Goal: Communication & Community: Answer question/provide support

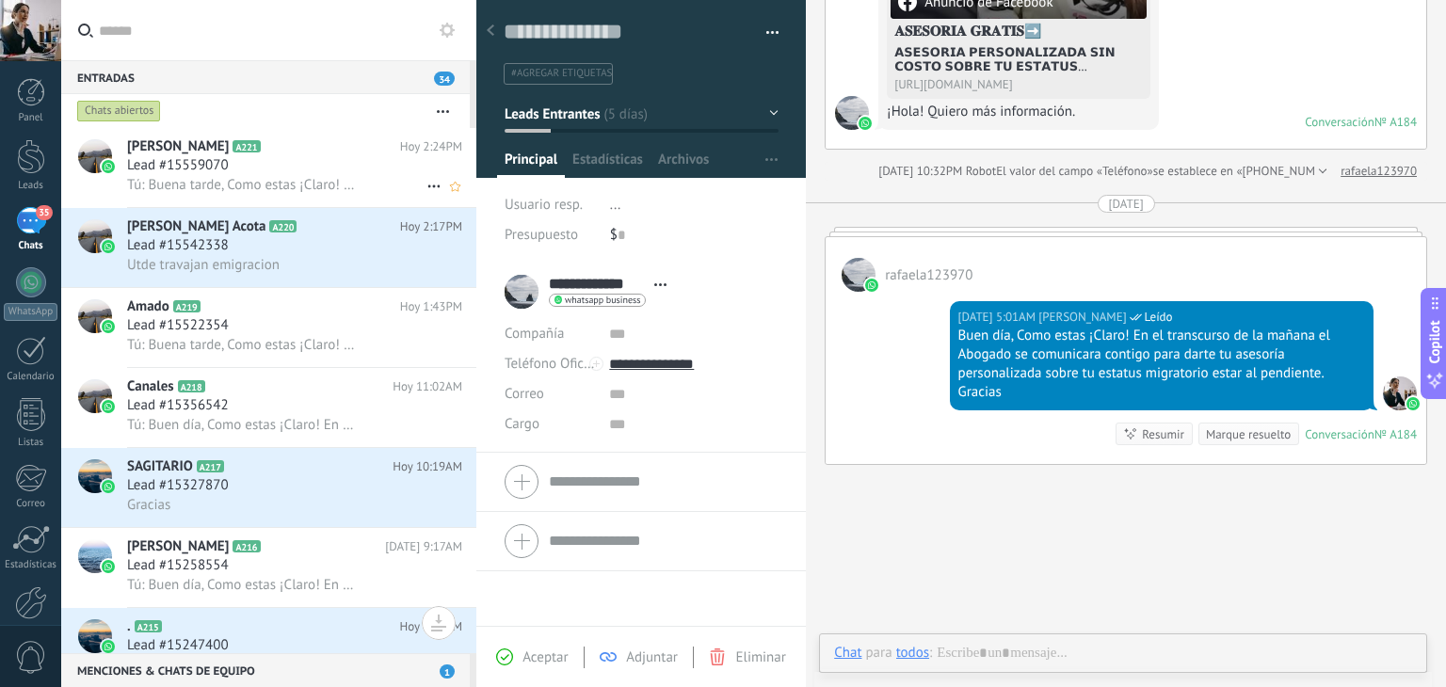
click at [214, 171] on span "Lead #15559070" at bounding box center [178, 165] width 102 height 19
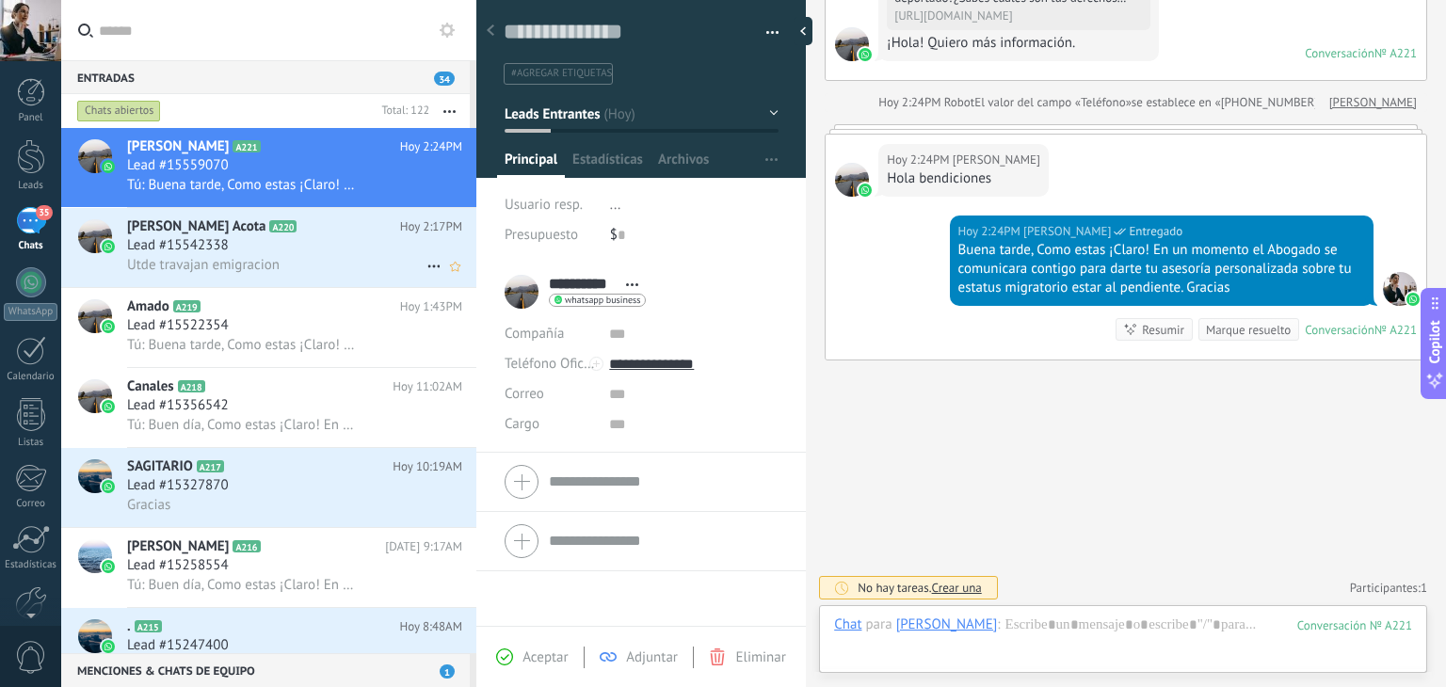
click at [271, 233] on h2 "Silvia Acota A220" at bounding box center [263, 226] width 273 height 19
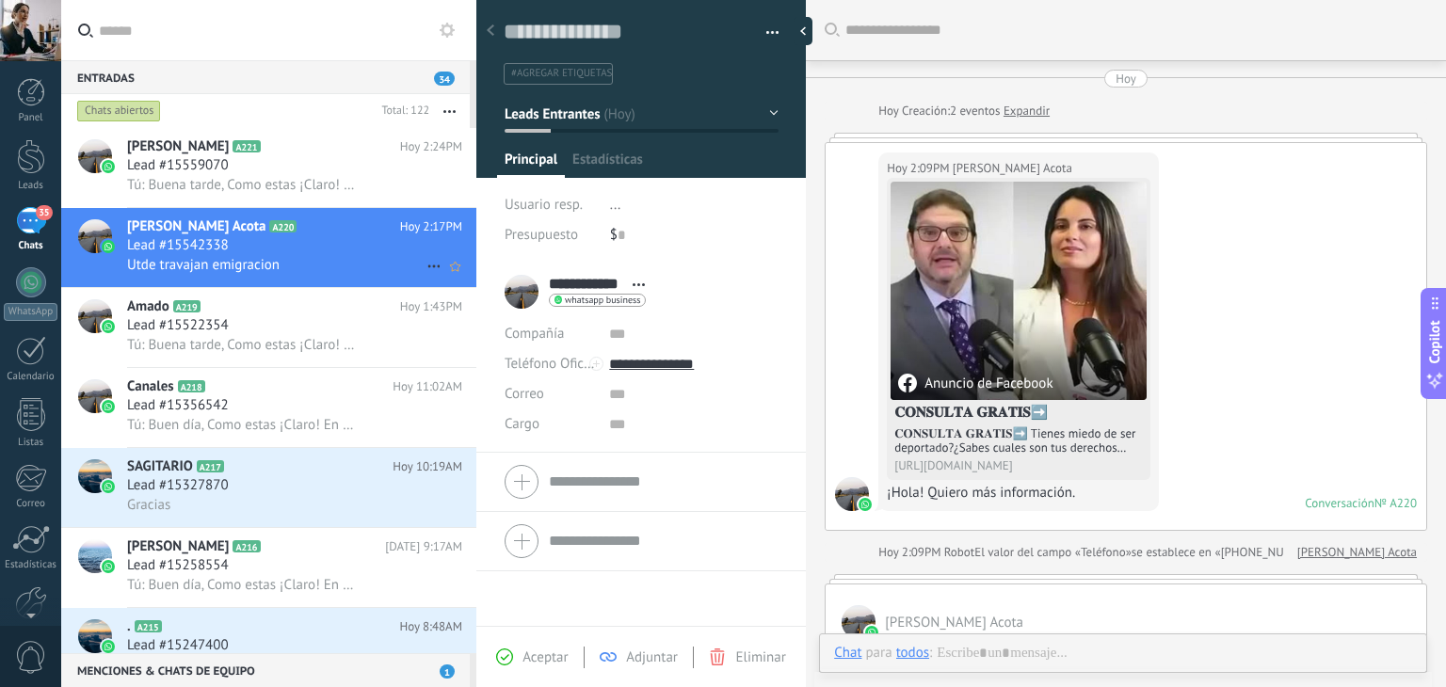
scroll to position [727, 0]
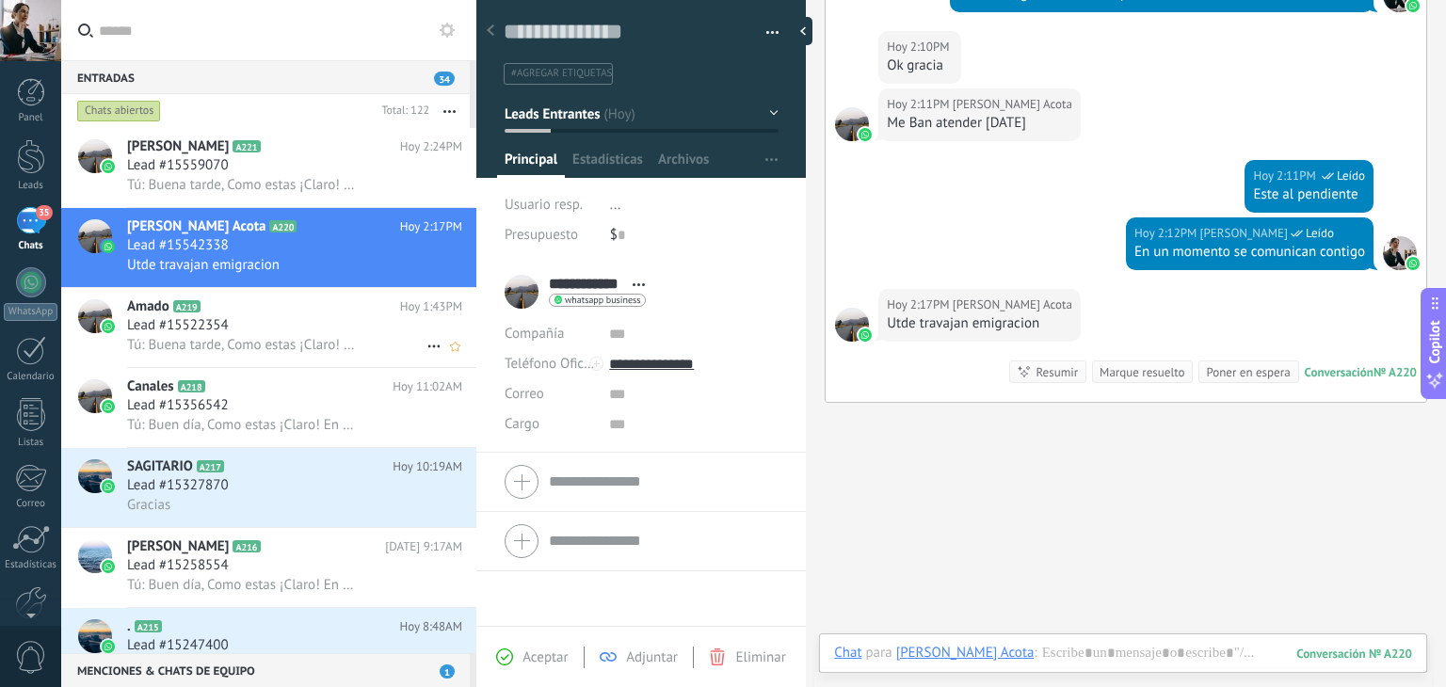
click at [258, 334] on div "Lead #15522354" at bounding box center [294, 325] width 335 height 19
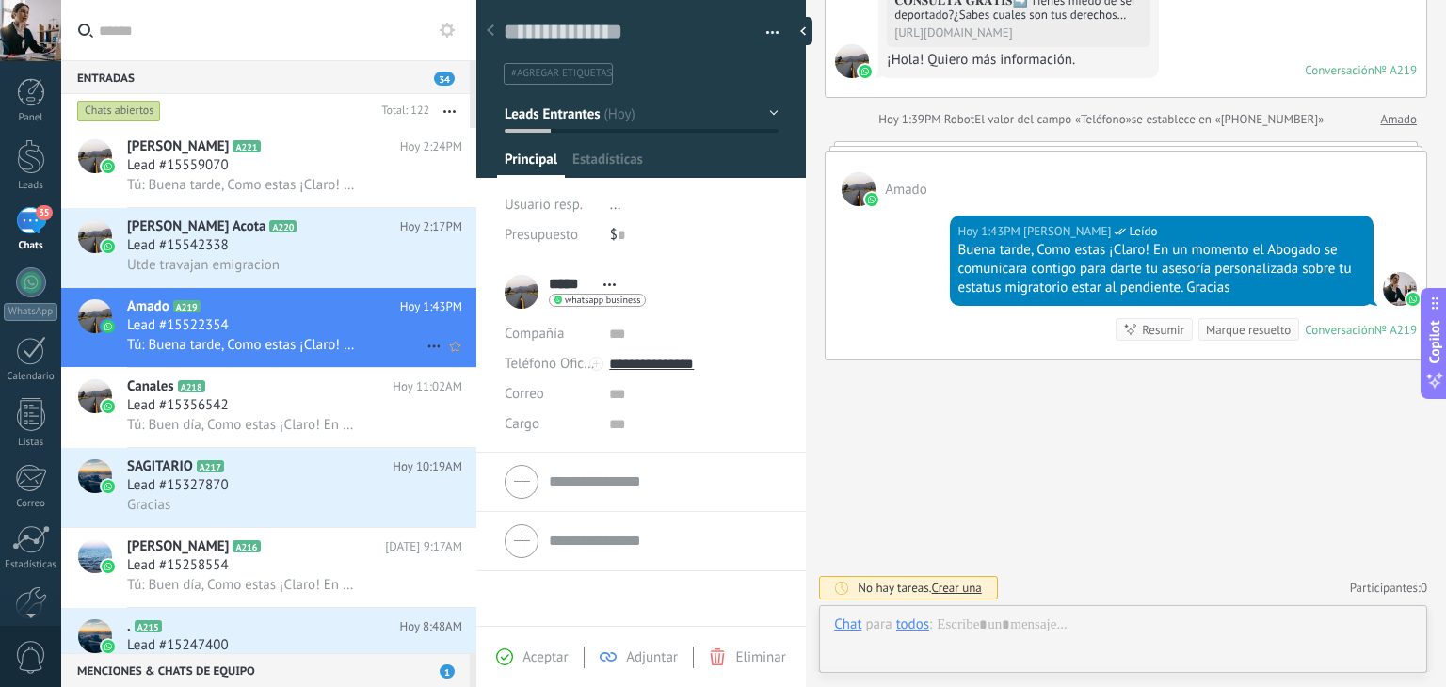
scroll to position [27, 0]
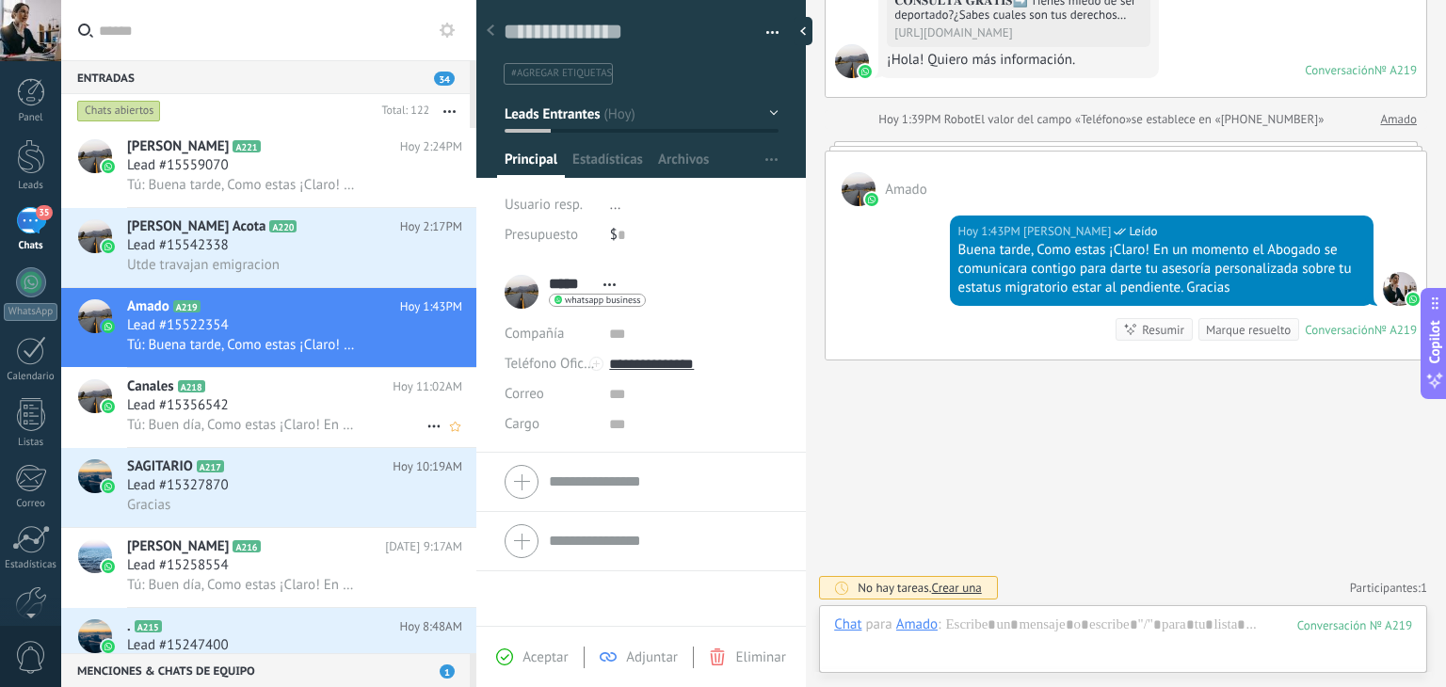
click at [249, 426] on span "Tú: Buen día, Como estas ¡Claro! En el transcurso de la mañana el Abogado se co…" at bounding box center [243, 425] width 232 height 18
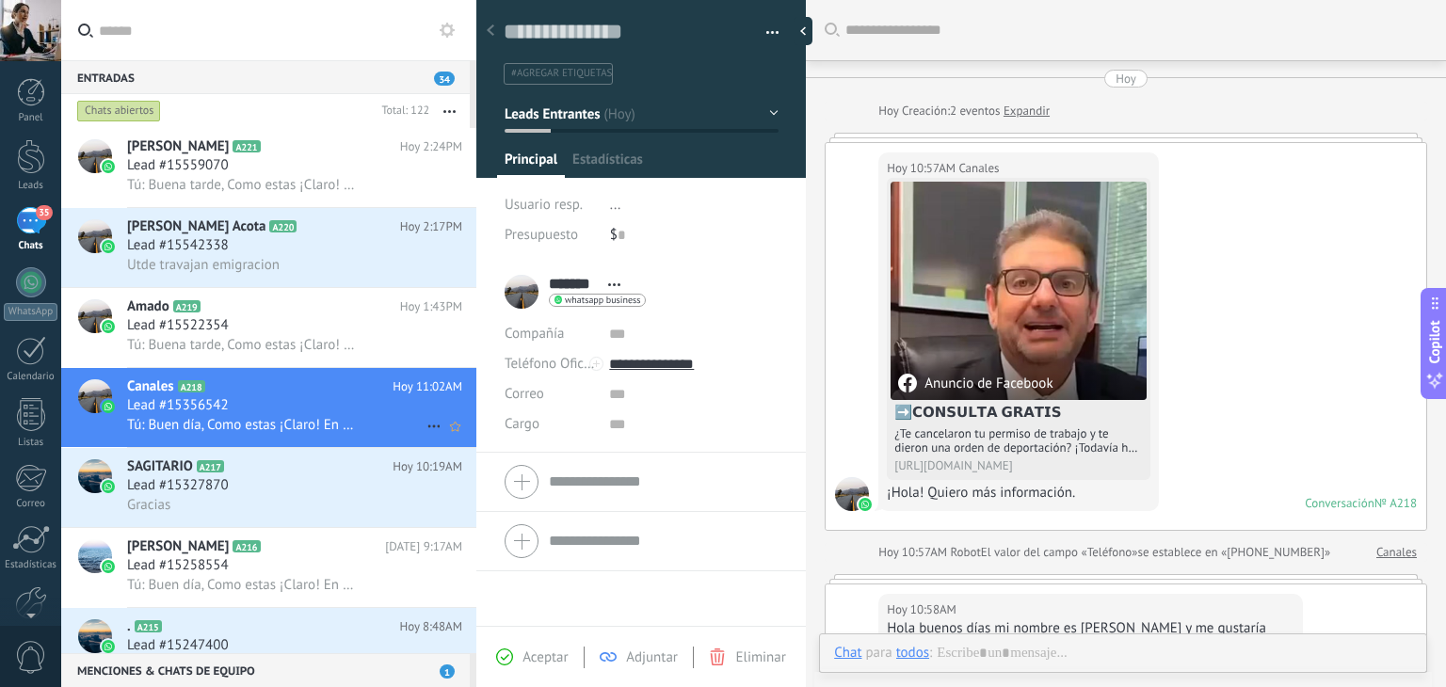
scroll to position [27, 0]
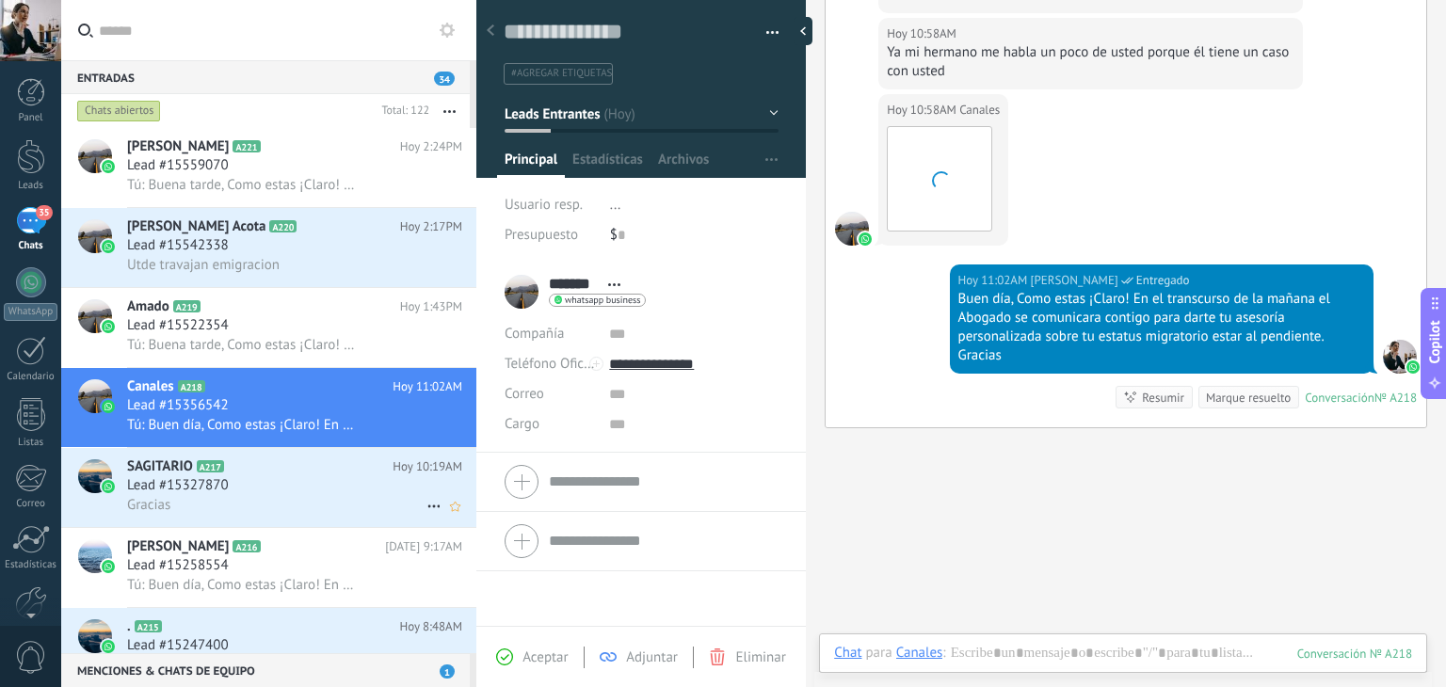
click at [245, 487] on div "Lead #15327870" at bounding box center [294, 485] width 335 height 19
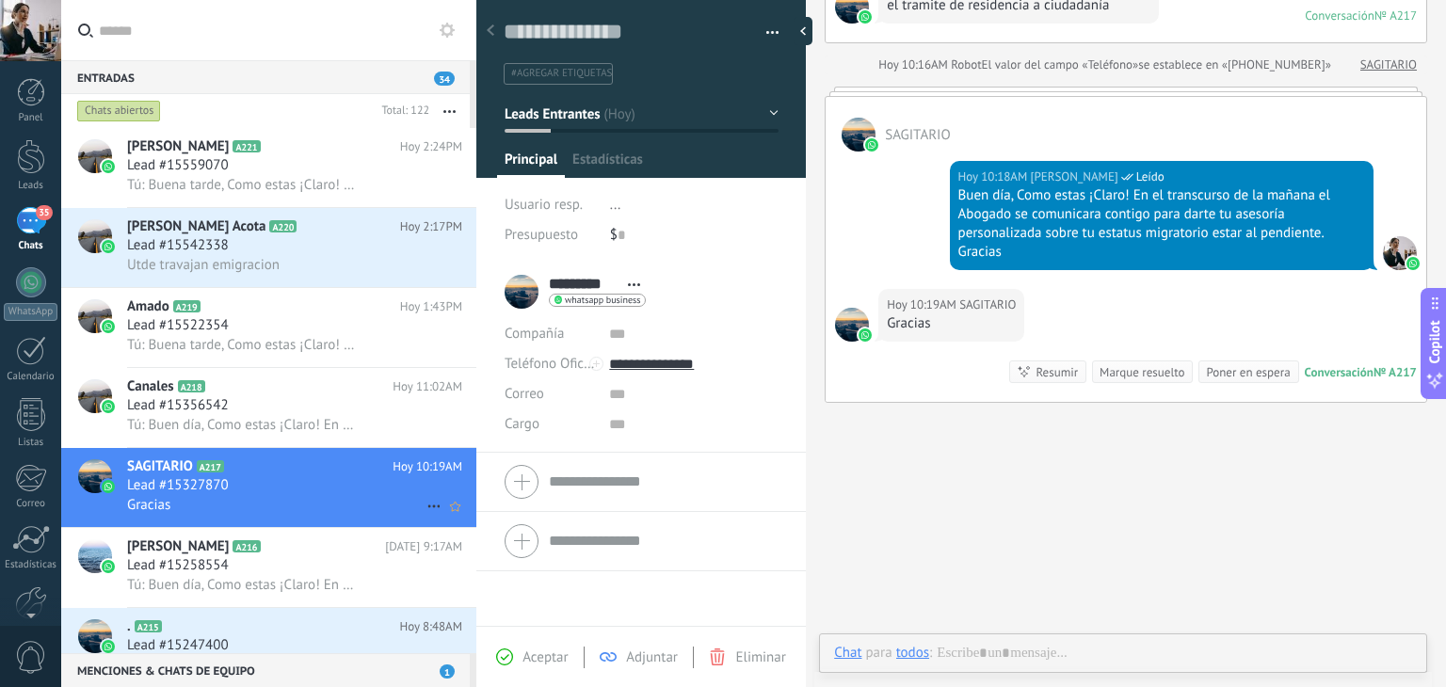
scroll to position [27, 0]
click at [241, 548] on span "A216" at bounding box center [246, 546] width 27 height 12
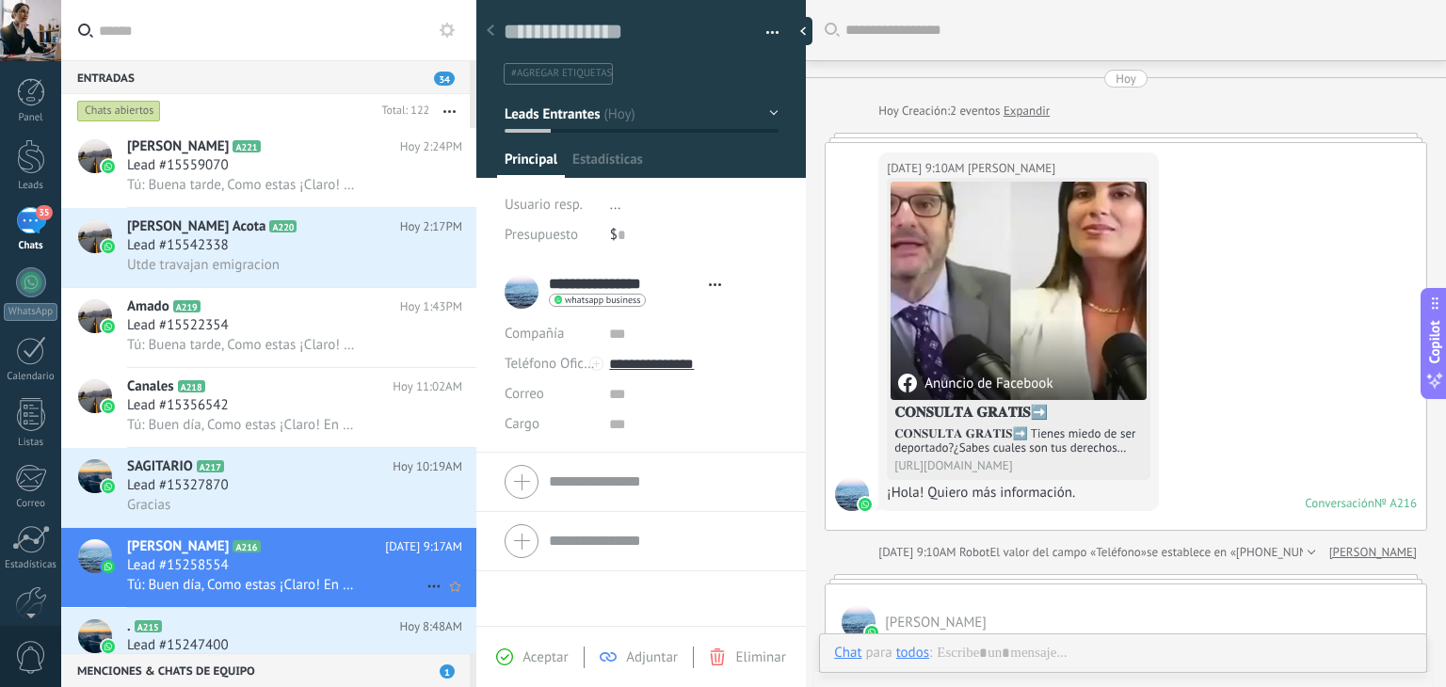
scroll to position [348, 0]
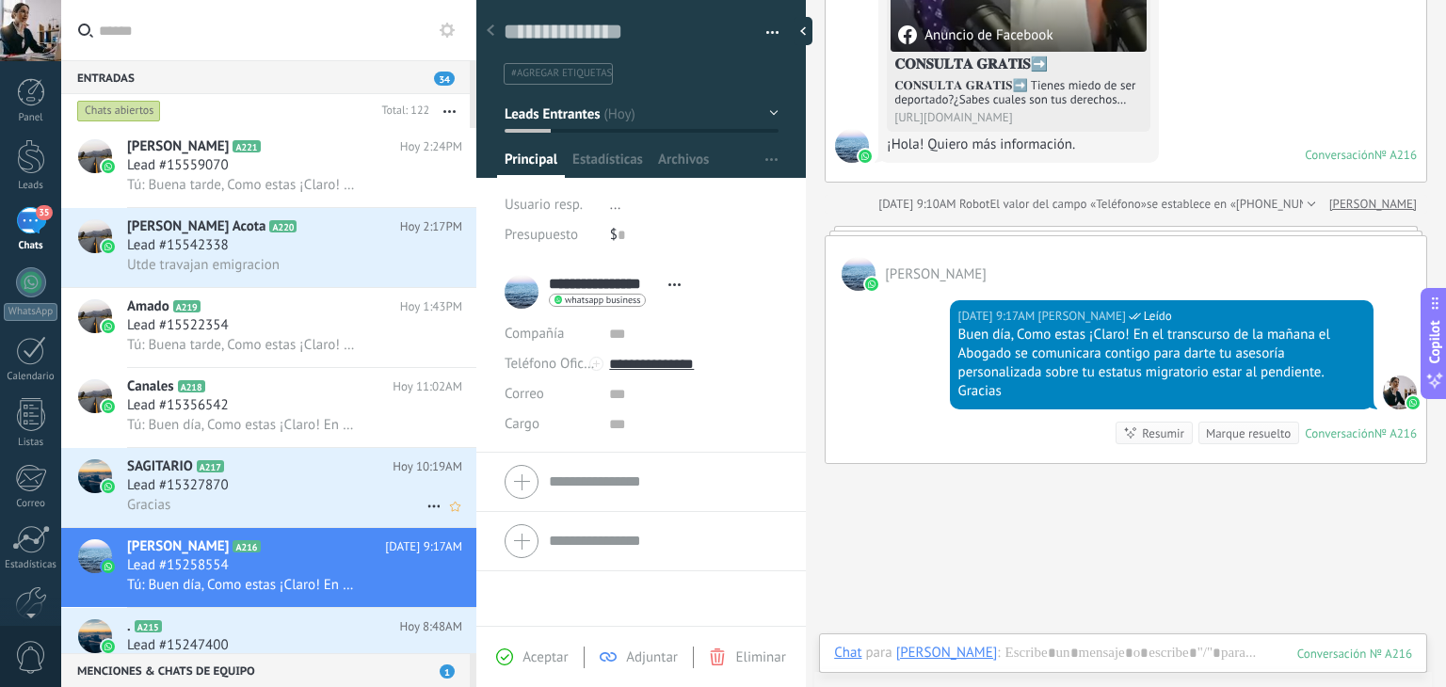
click at [254, 476] on h2 "SAGITARIO A217" at bounding box center [259, 467] width 265 height 19
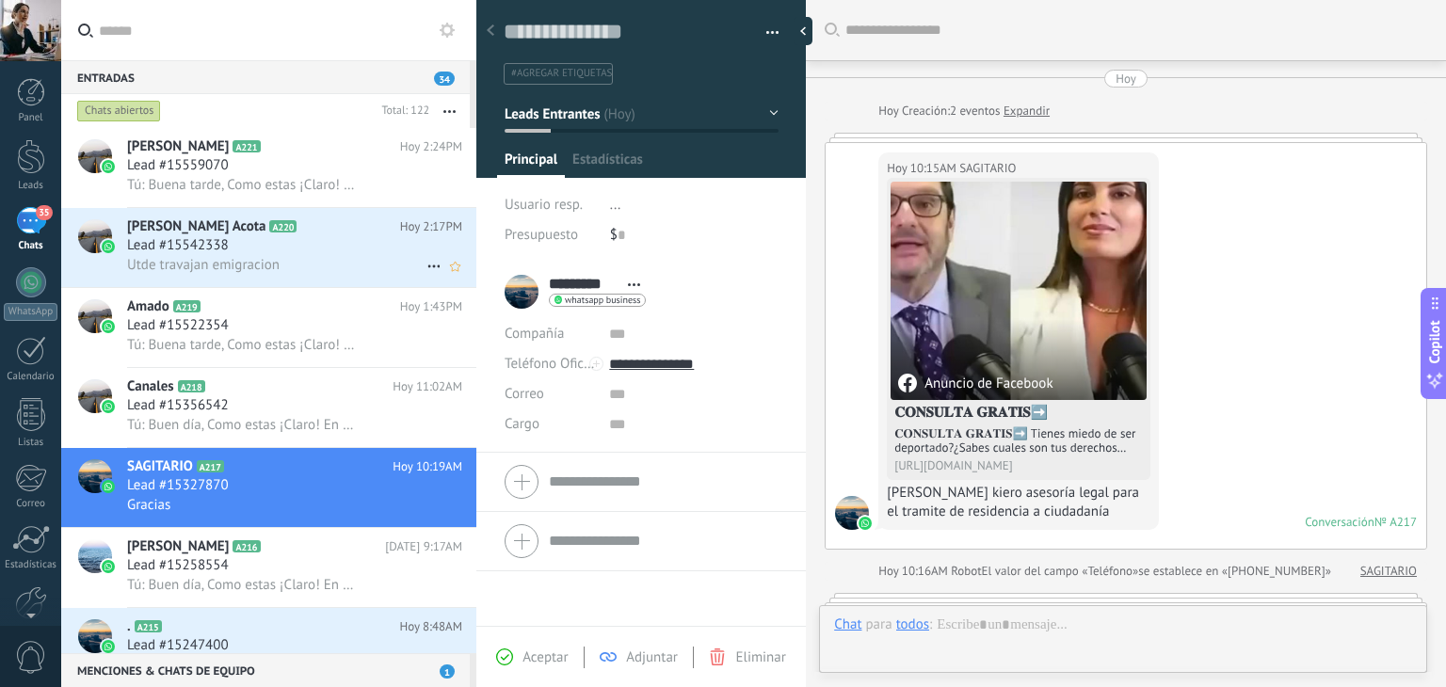
scroll to position [549, 0]
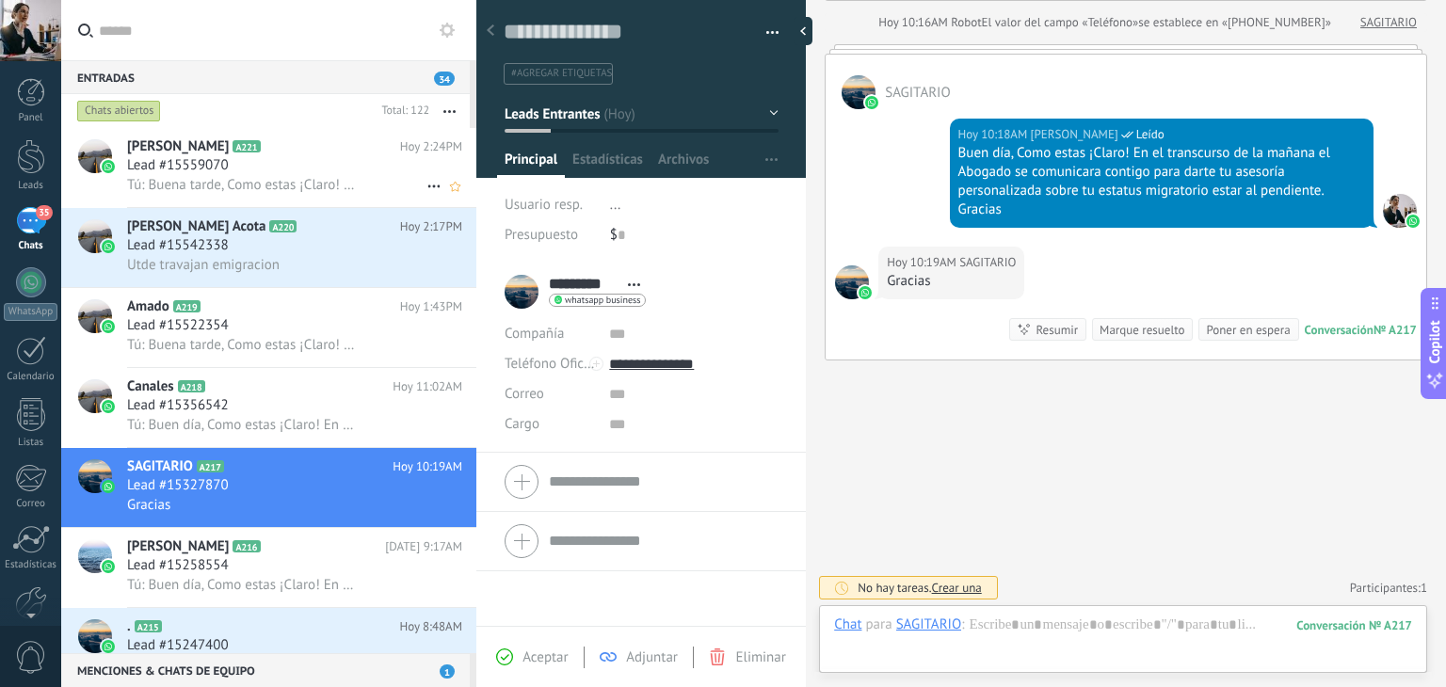
click at [294, 178] on span "Tú: Buena tarde, Como estas ¡Claro! En un momento el Abogado se comunicara cont…" at bounding box center [243, 185] width 232 height 18
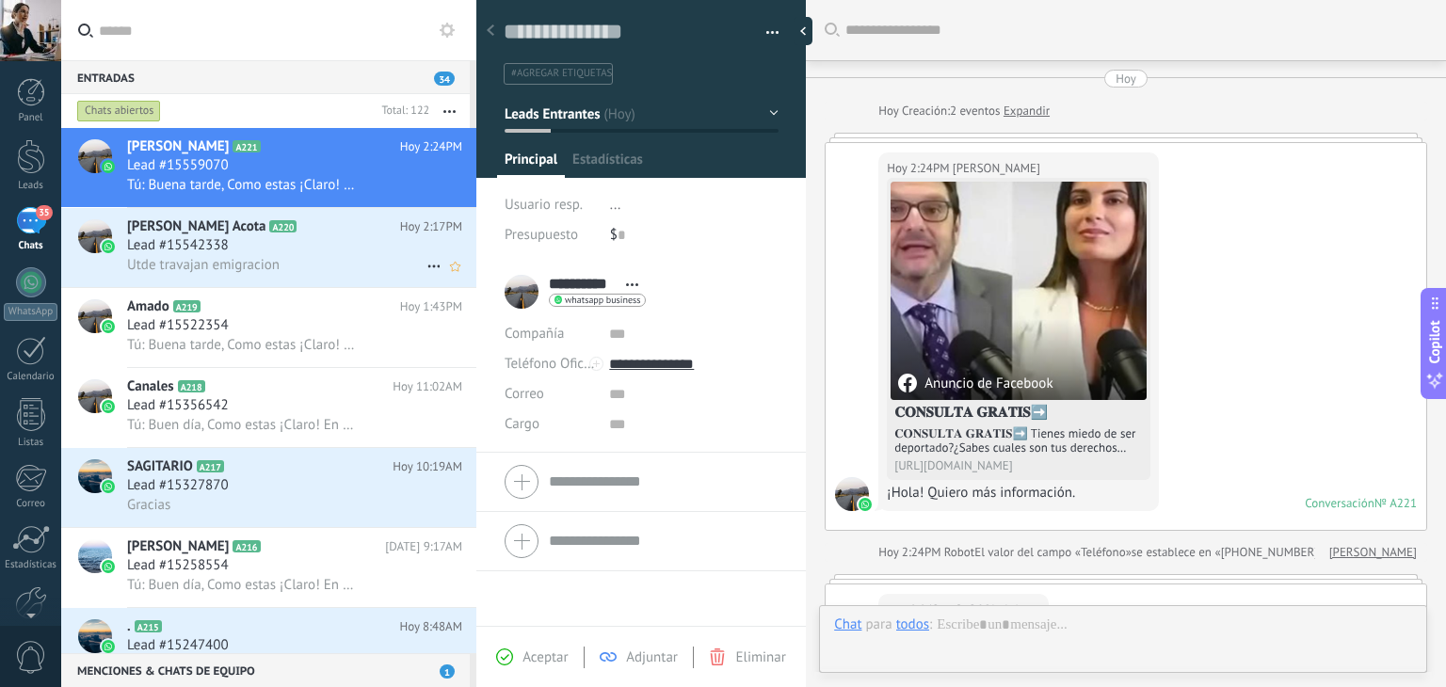
scroll to position [450, 0]
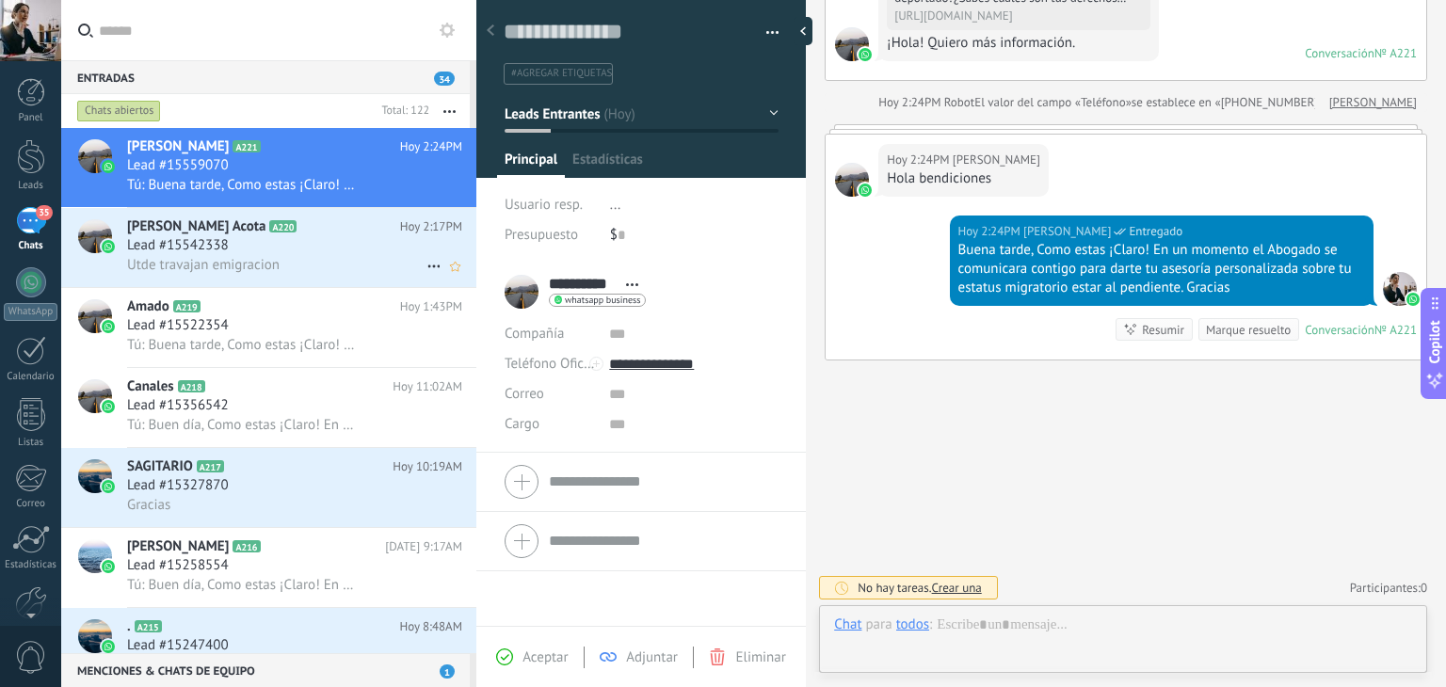
click at [290, 244] on div "Lead #15542338" at bounding box center [294, 245] width 335 height 19
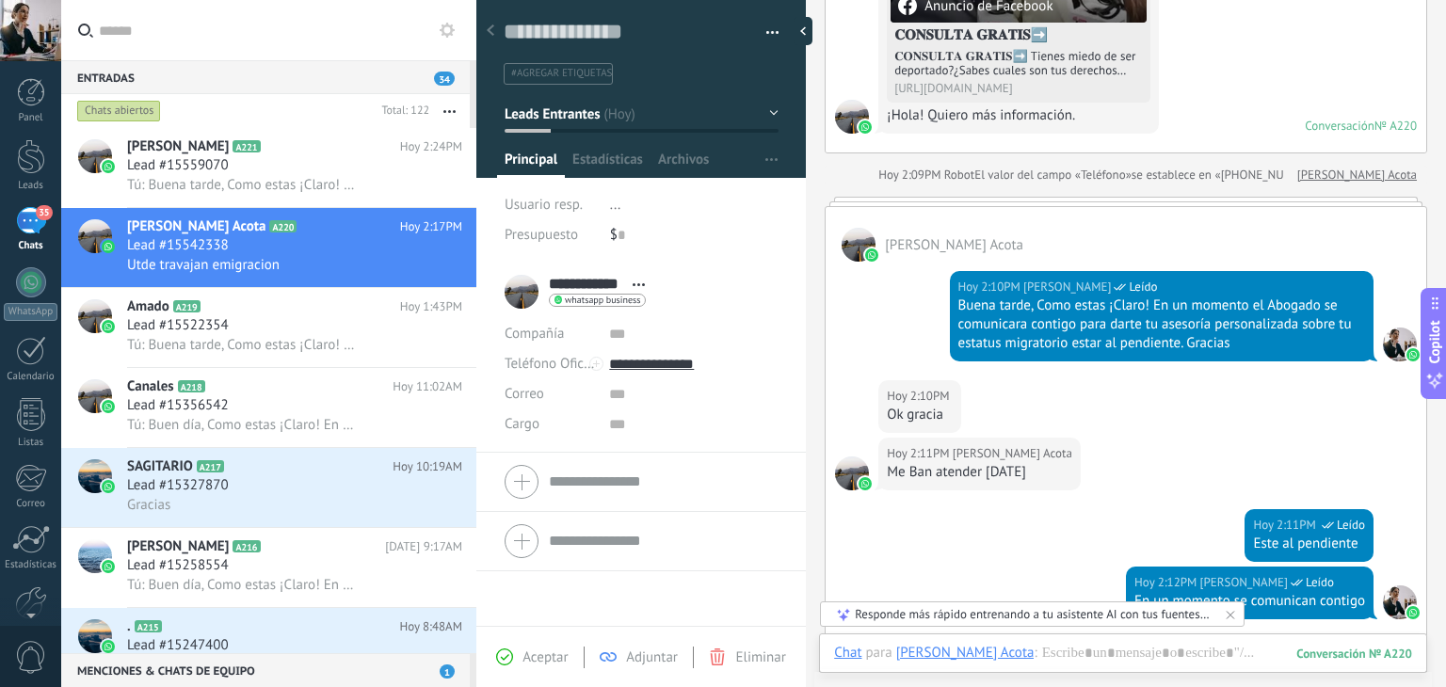
scroll to position [486, 0]
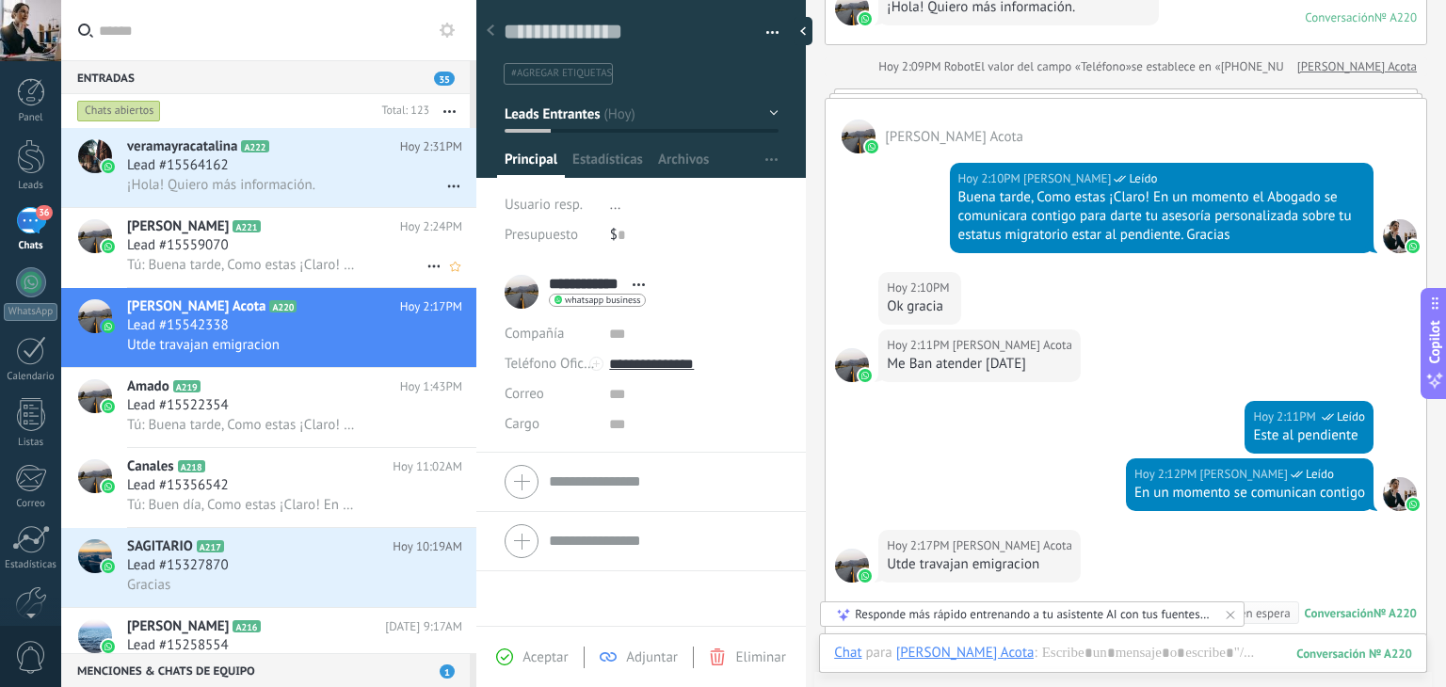
click at [281, 242] on div "Lead #15559070" at bounding box center [294, 245] width 335 height 19
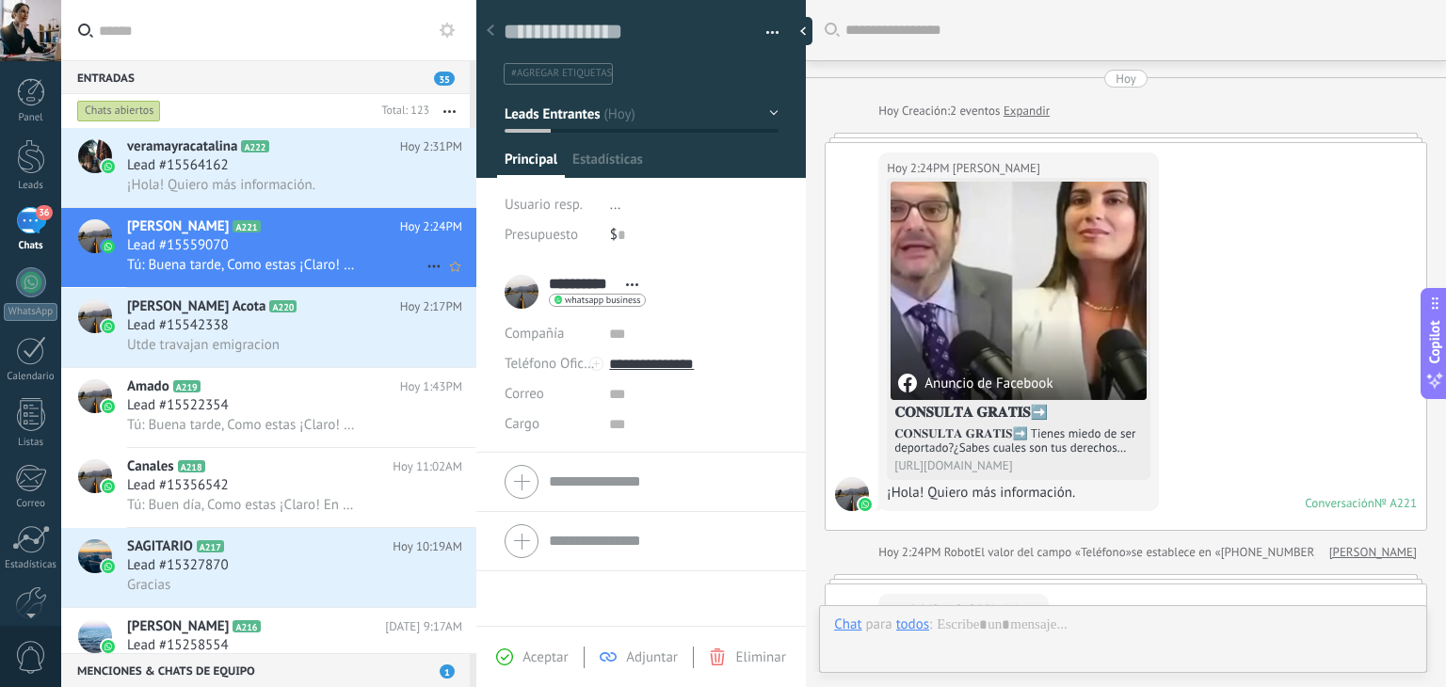
scroll to position [450, 0]
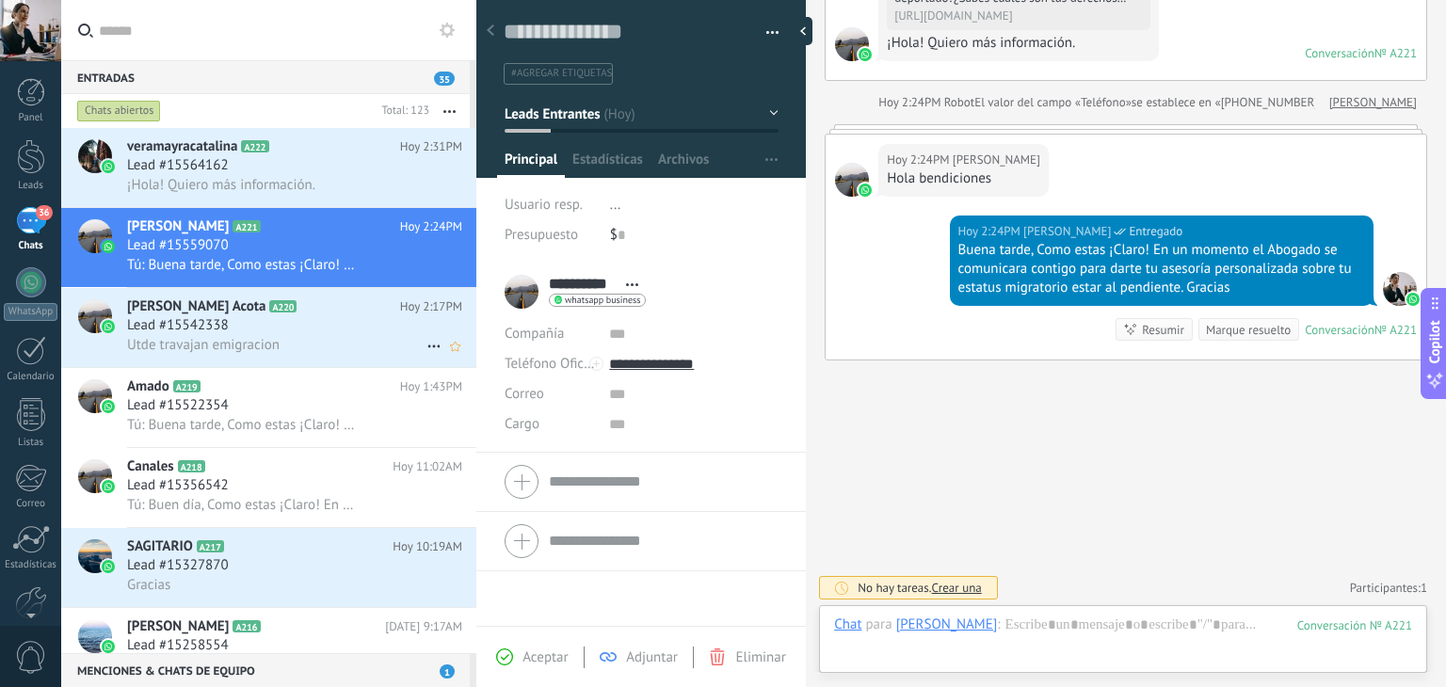
click at [281, 323] on div "Lead #15542338" at bounding box center [294, 325] width 335 height 19
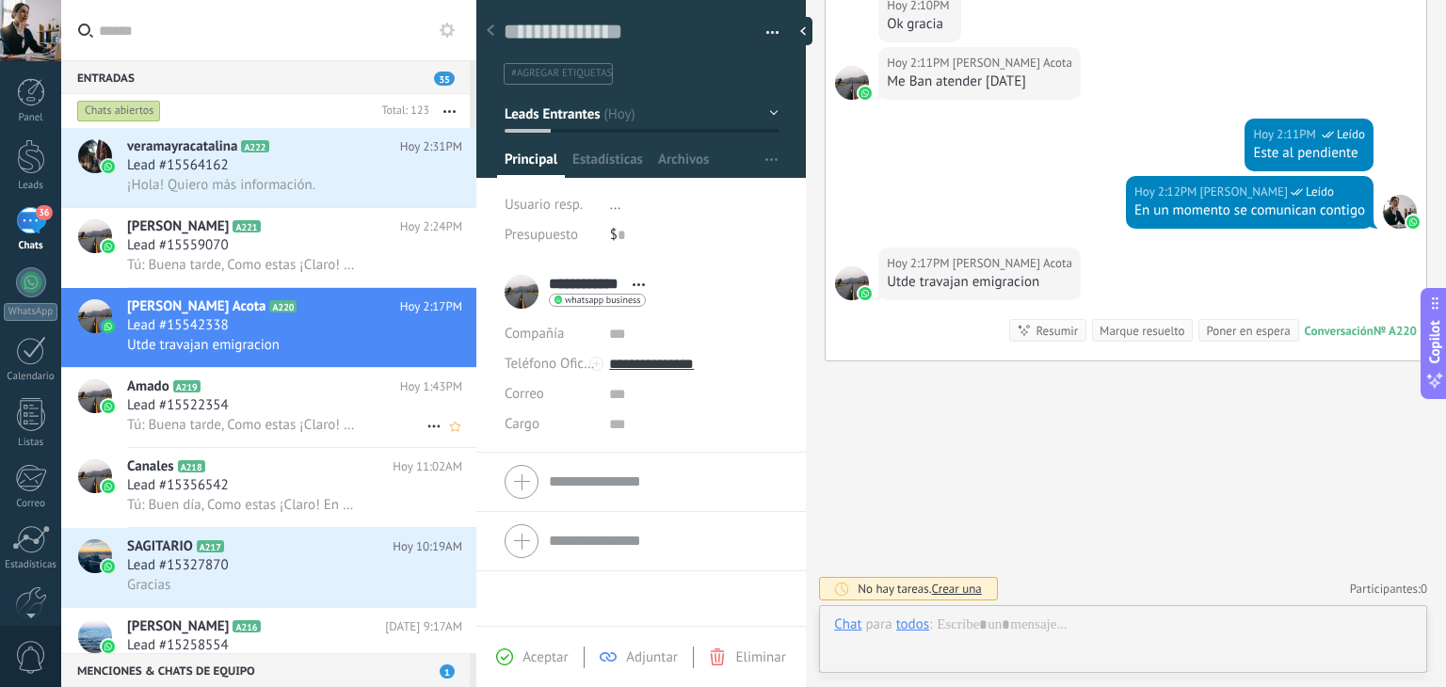
scroll to position [27, 0]
click at [282, 410] on div "Lead #15522354" at bounding box center [294, 405] width 335 height 19
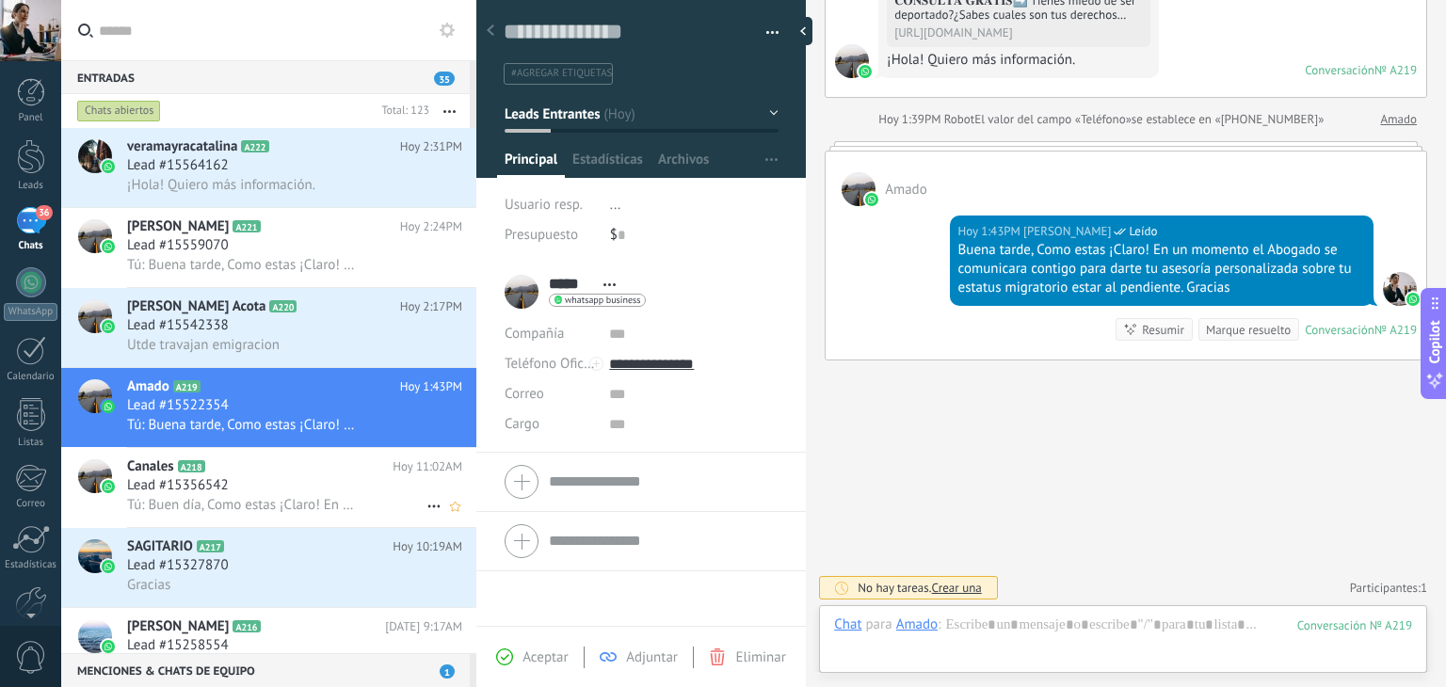
click at [289, 509] on span "Tú: Buen día, Como estas ¡Claro! En el transcurso de la mañana el Abogado se co…" at bounding box center [243, 505] width 232 height 18
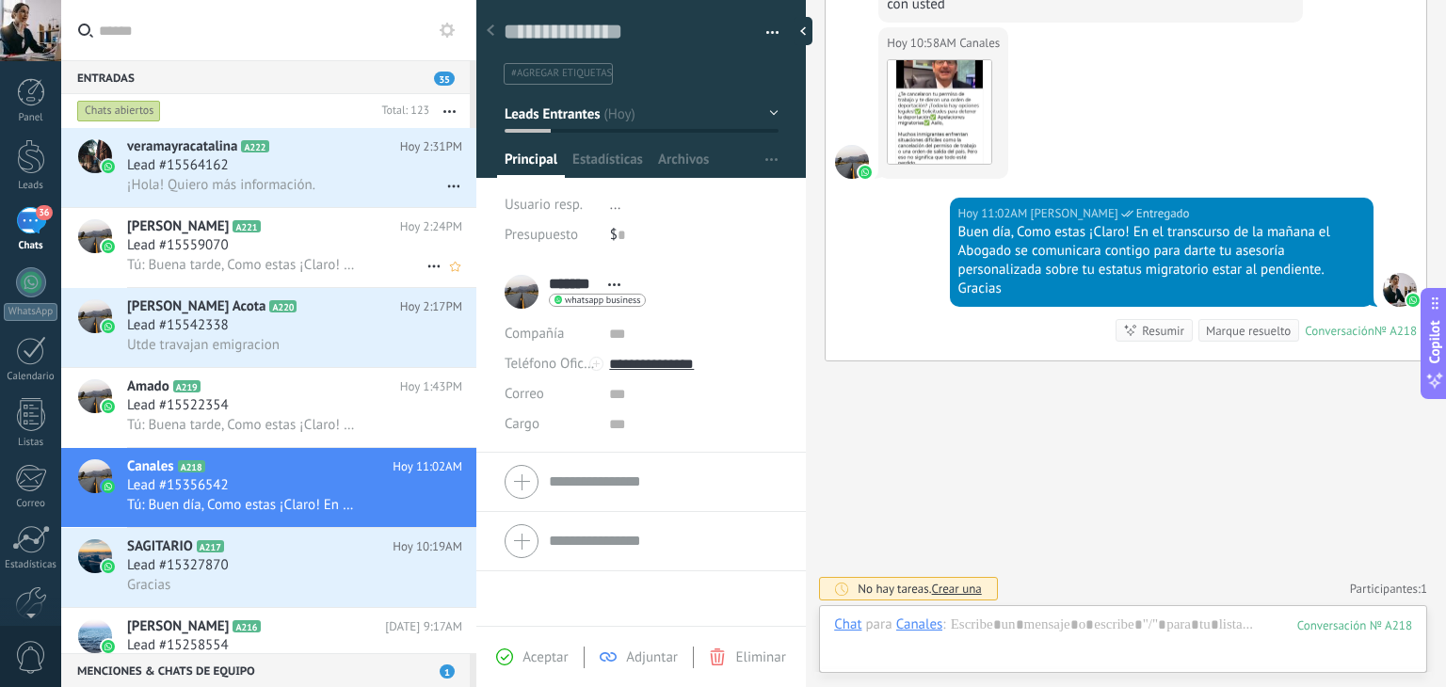
click at [311, 265] on span "Tú: Buena tarde, Como estas ¡Claro! En un momento el Abogado se comunicara cont…" at bounding box center [243, 265] width 232 height 18
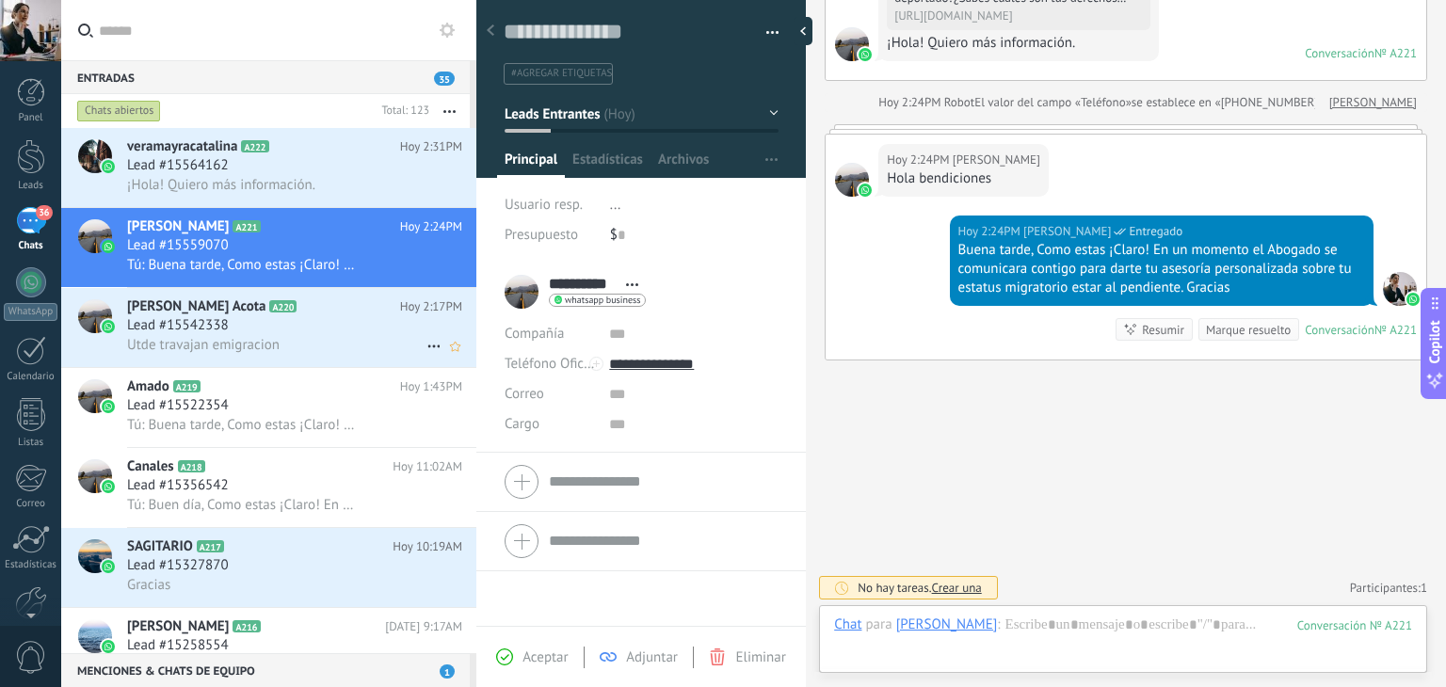
click at [320, 341] on div "Utde travajan emigracion" at bounding box center [294, 345] width 335 height 20
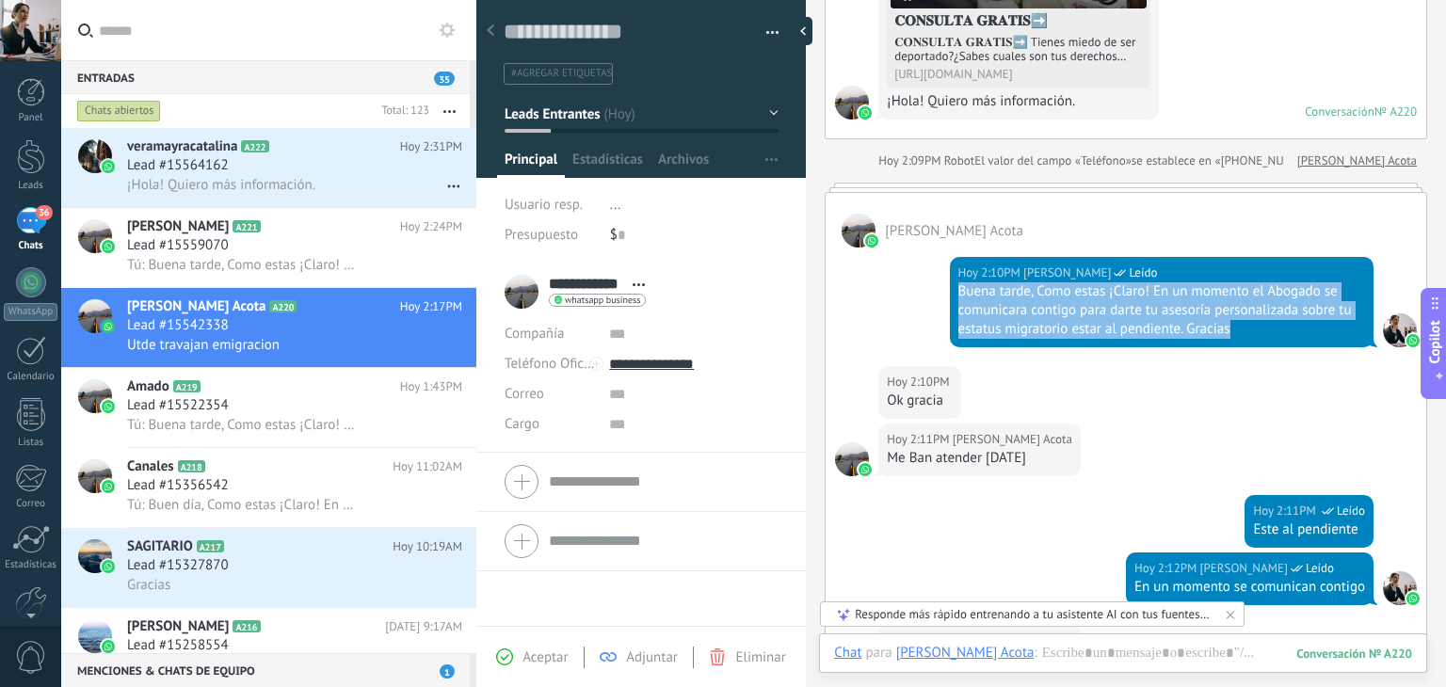
drag, startPoint x: 956, startPoint y: 293, endPoint x: 1318, endPoint y: 329, distance: 364.2
click at [1318, 329] on div "Buena tarde, Como estas ¡Claro! En un momento el Abogado se comunicara contigo …" at bounding box center [1161, 310] width 407 height 56
copy div "Buena tarde, Como estas ¡Claro! En un momento el Abogado se comunicara contigo …"
click at [365, 166] on div "Lead #15564162" at bounding box center [294, 165] width 335 height 19
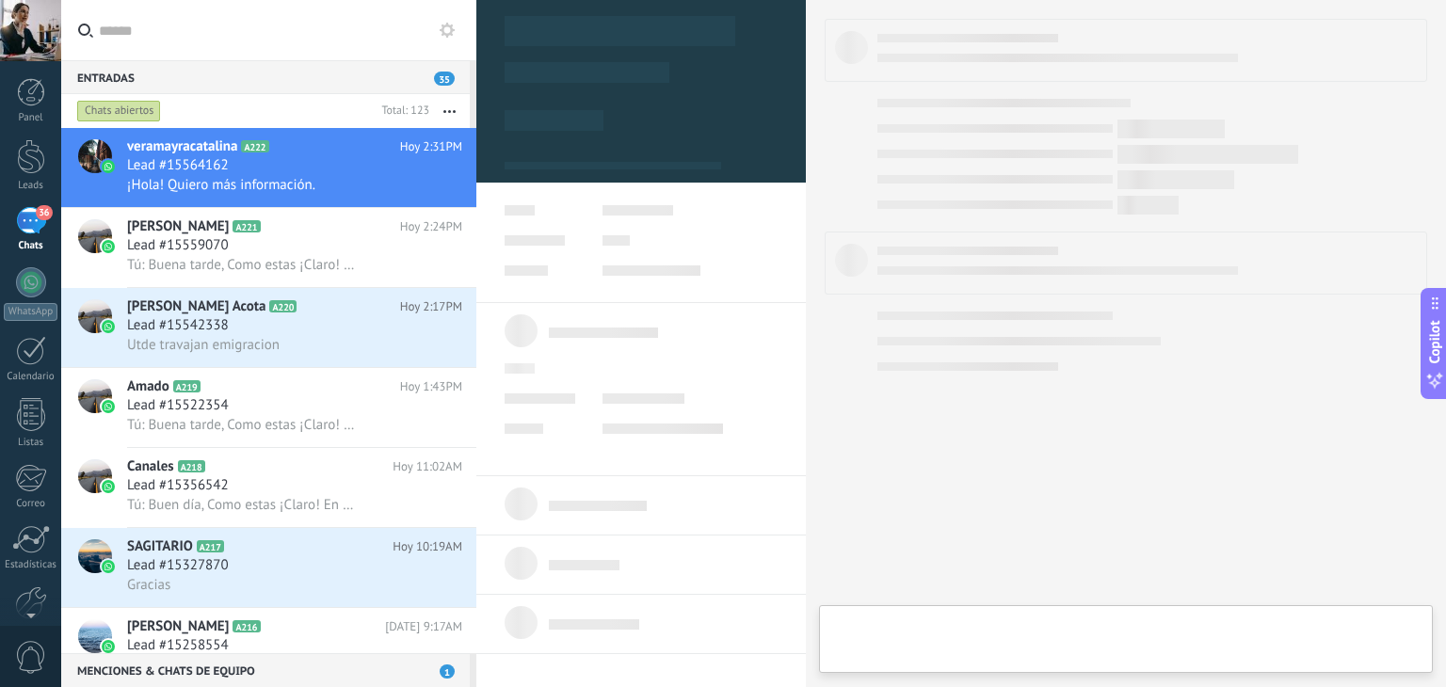
type textarea "**********"
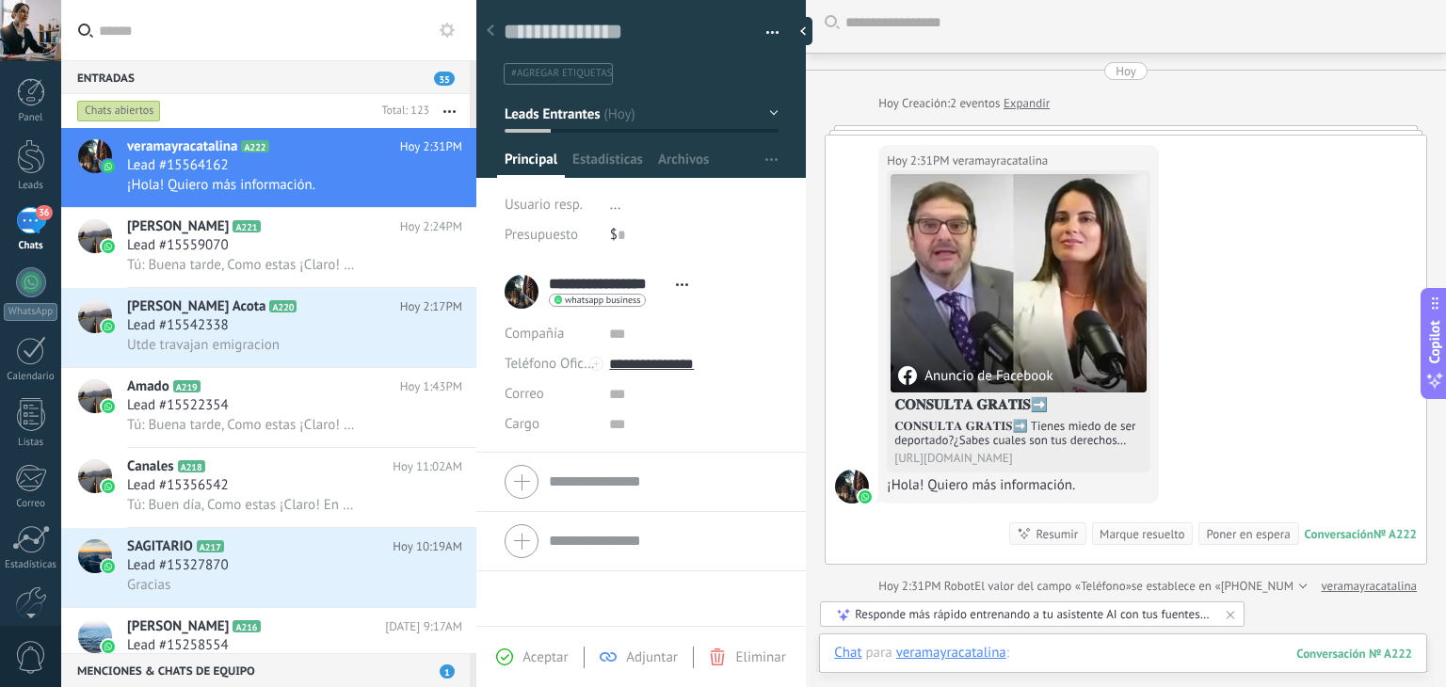
click at [1046, 651] on div at bounding box center [1123, 672] width 578 height 56
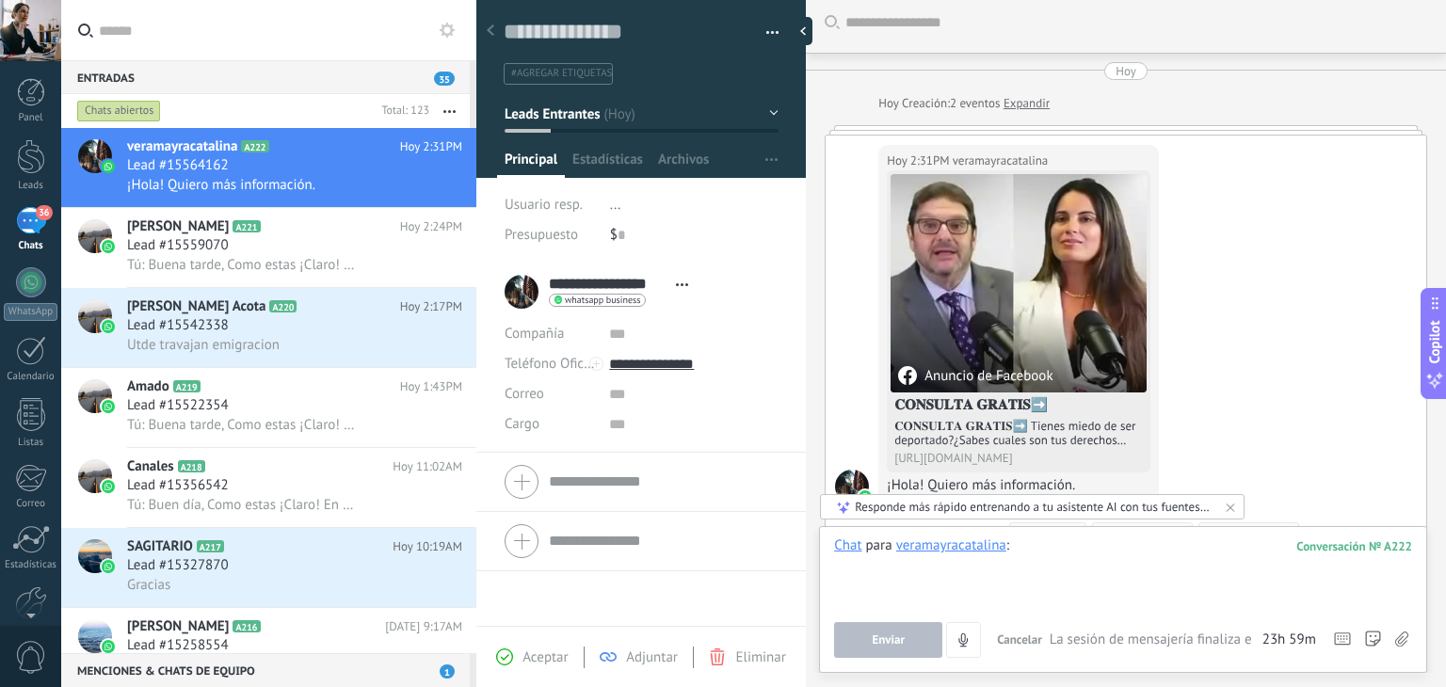
paste div
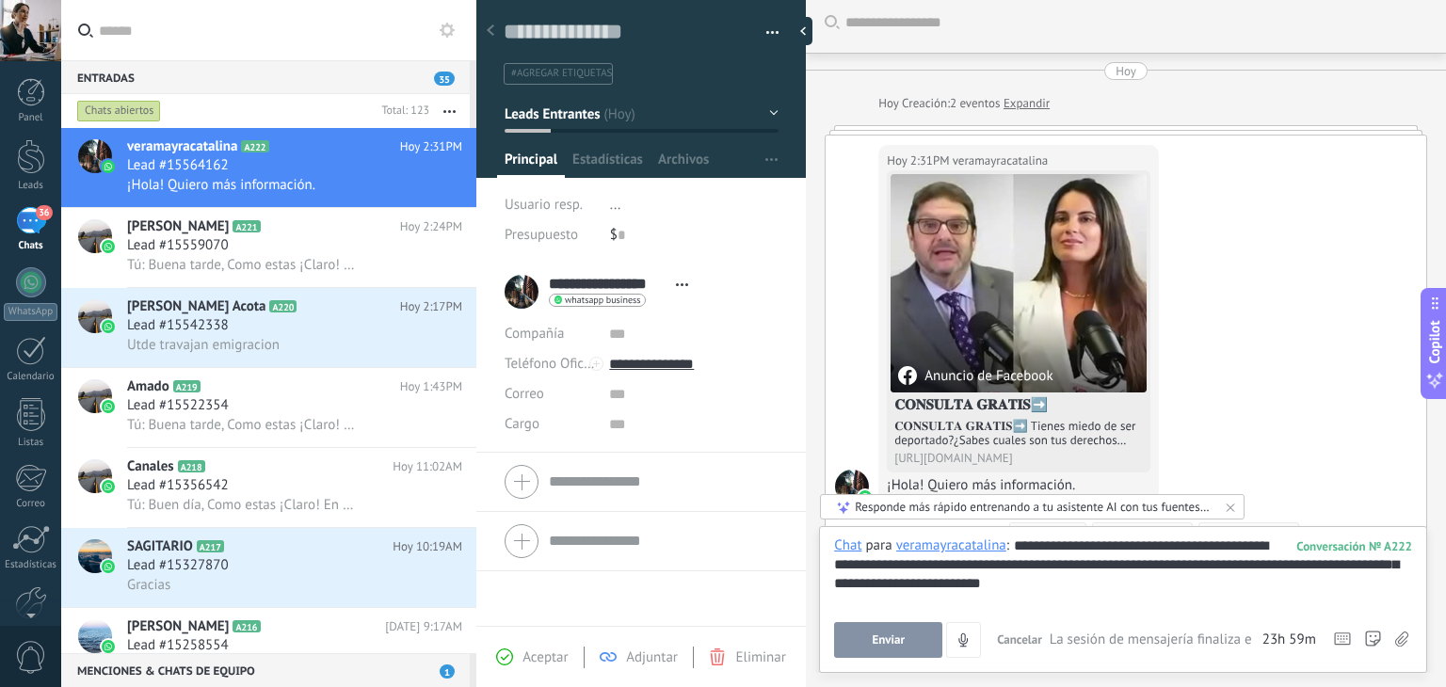
click at [887, 636] on span "Enviar" at bounding box center [888, 640] width 33 height 13
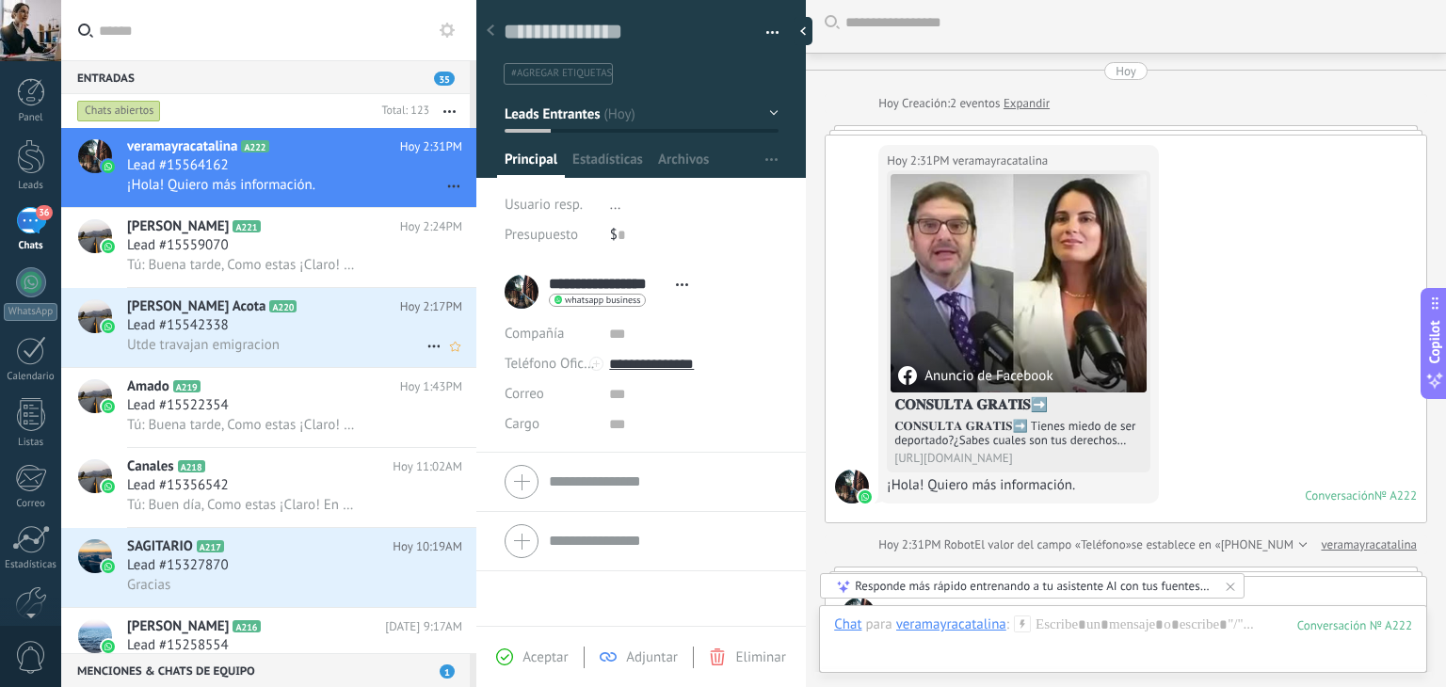
scroll to position [433, 0]
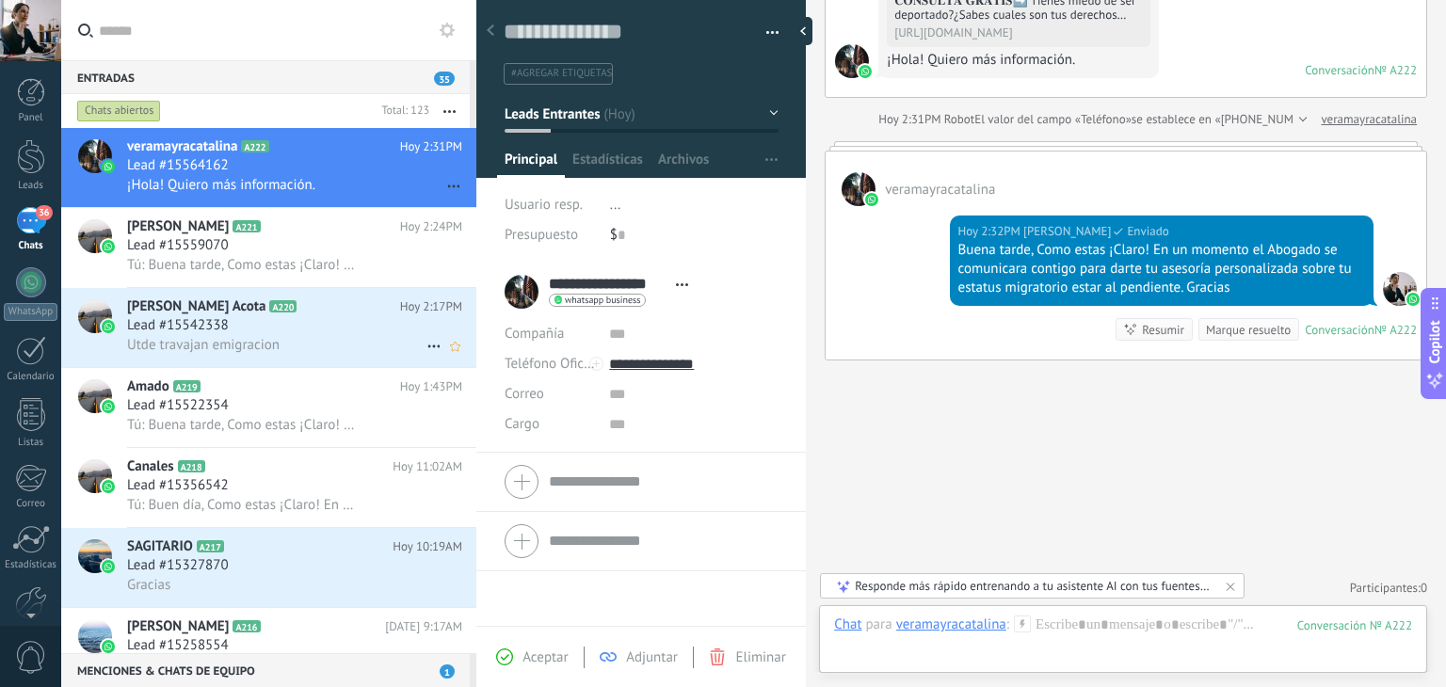
click at [286, 327] on div "Lead #15542338" at bounding box center [294, 325] width 335 height 19
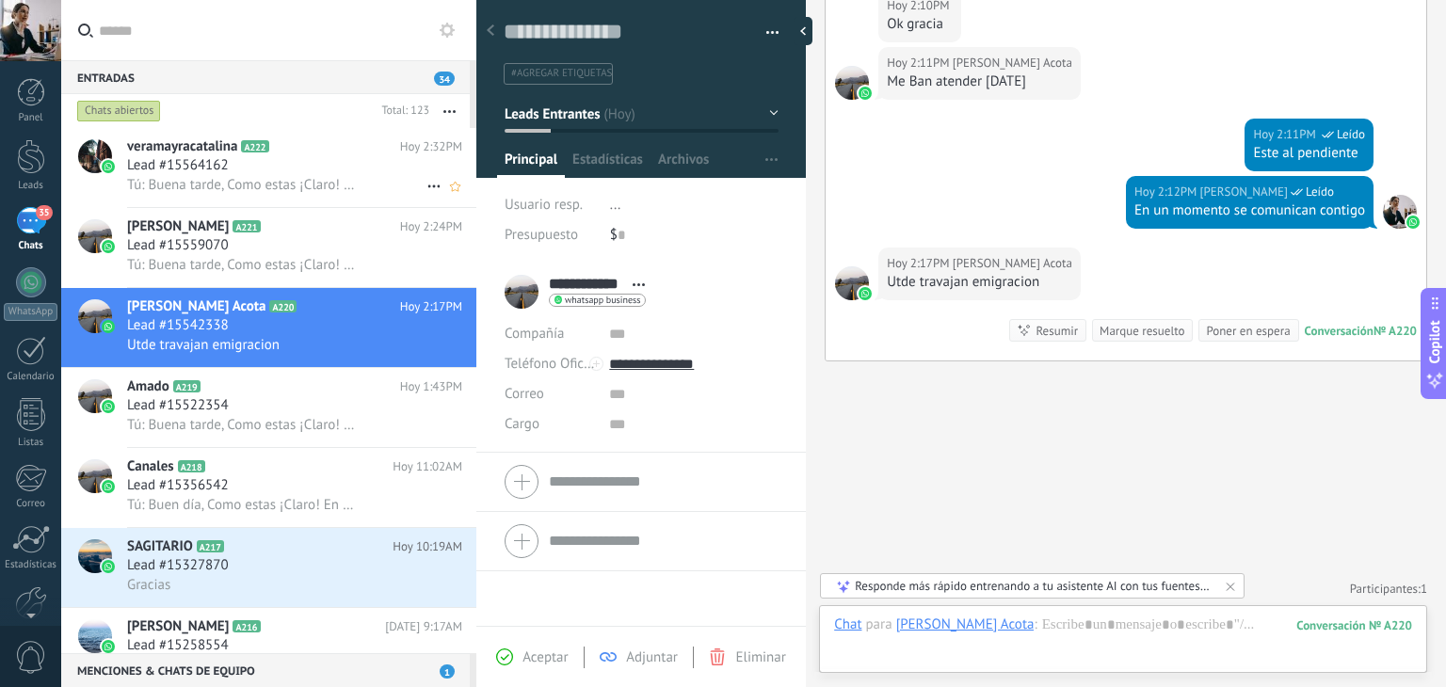
click at [248, 191] on span "Tú: Buena tarde, Como estas ¡Claro! En un momento el Abogado se comunicara cont…" at bounding box center [243, 185] width 232 height 18
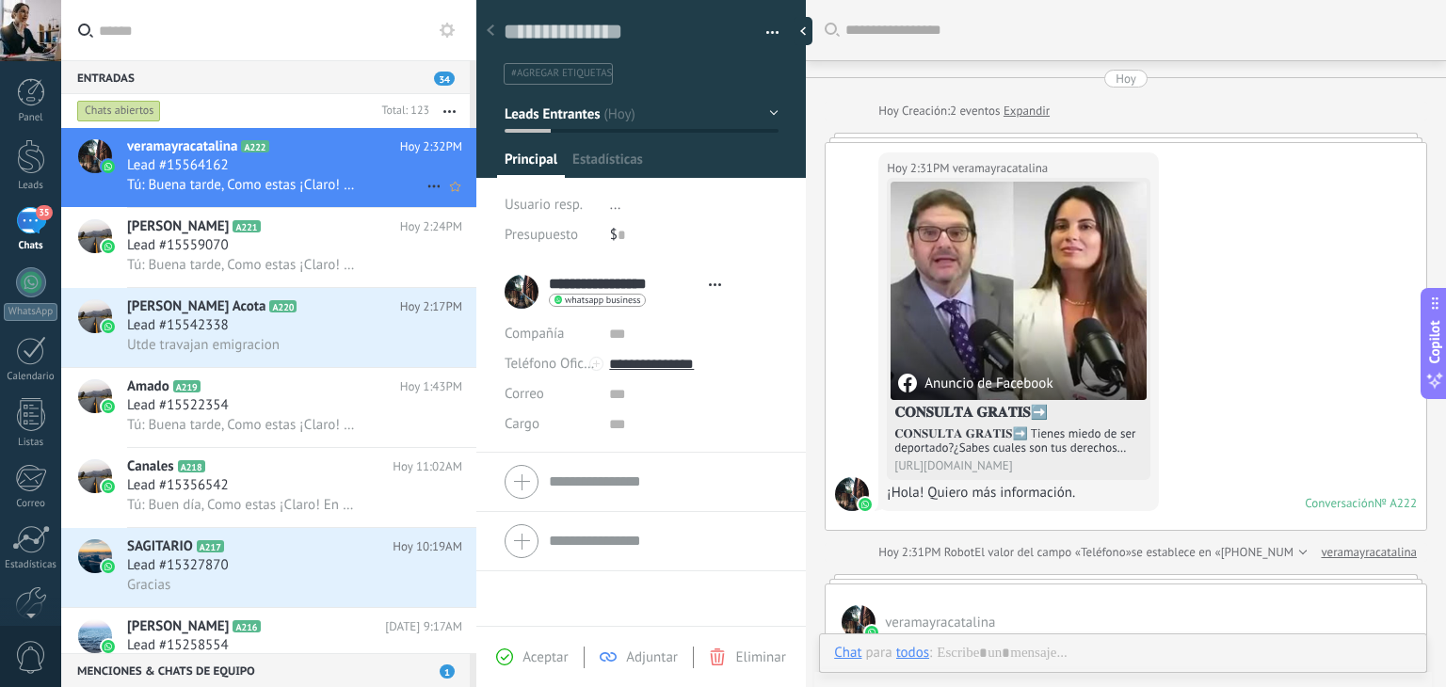
type textarea "**********"
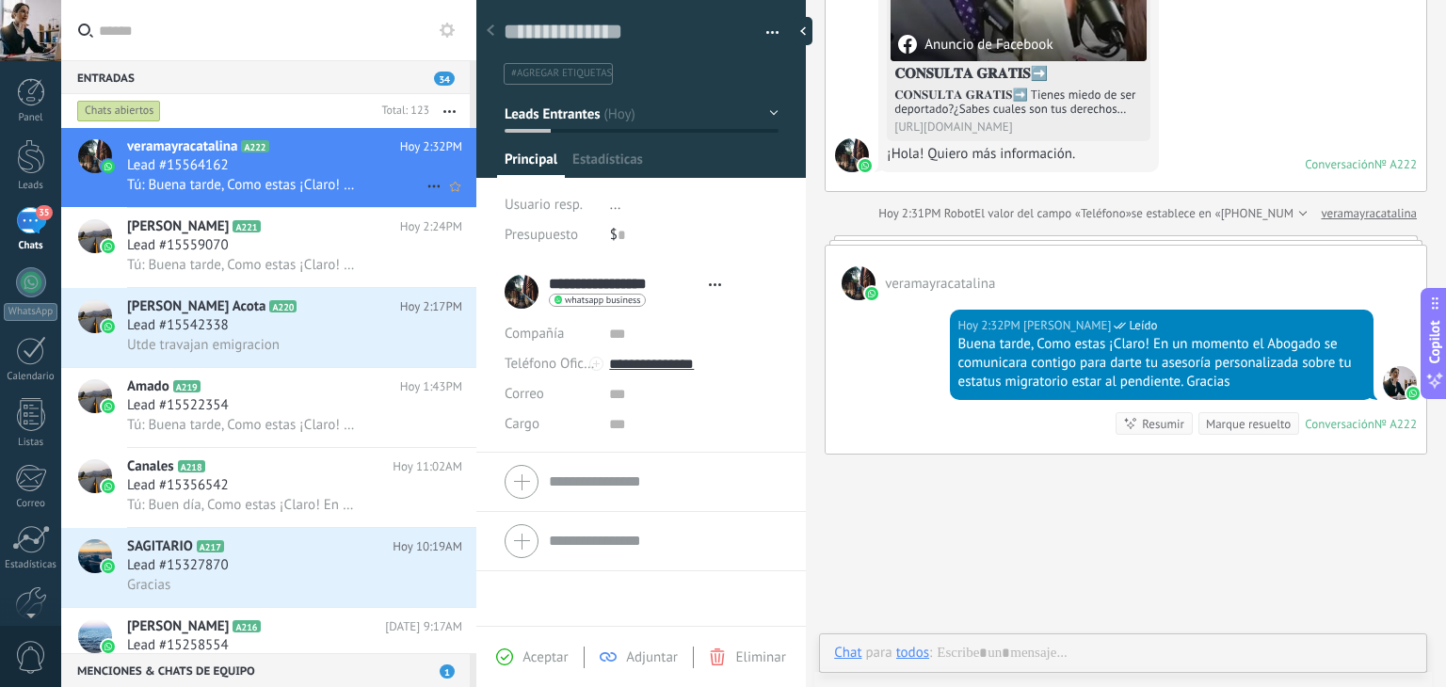
scroll to position [27, 0]
click at [267, 272] on span "Tú: Buena tarde, Como estas ¡Claro! En un momento el Abogado se comunicara cont…" at bounding box center [243, 265] width 232 height 18
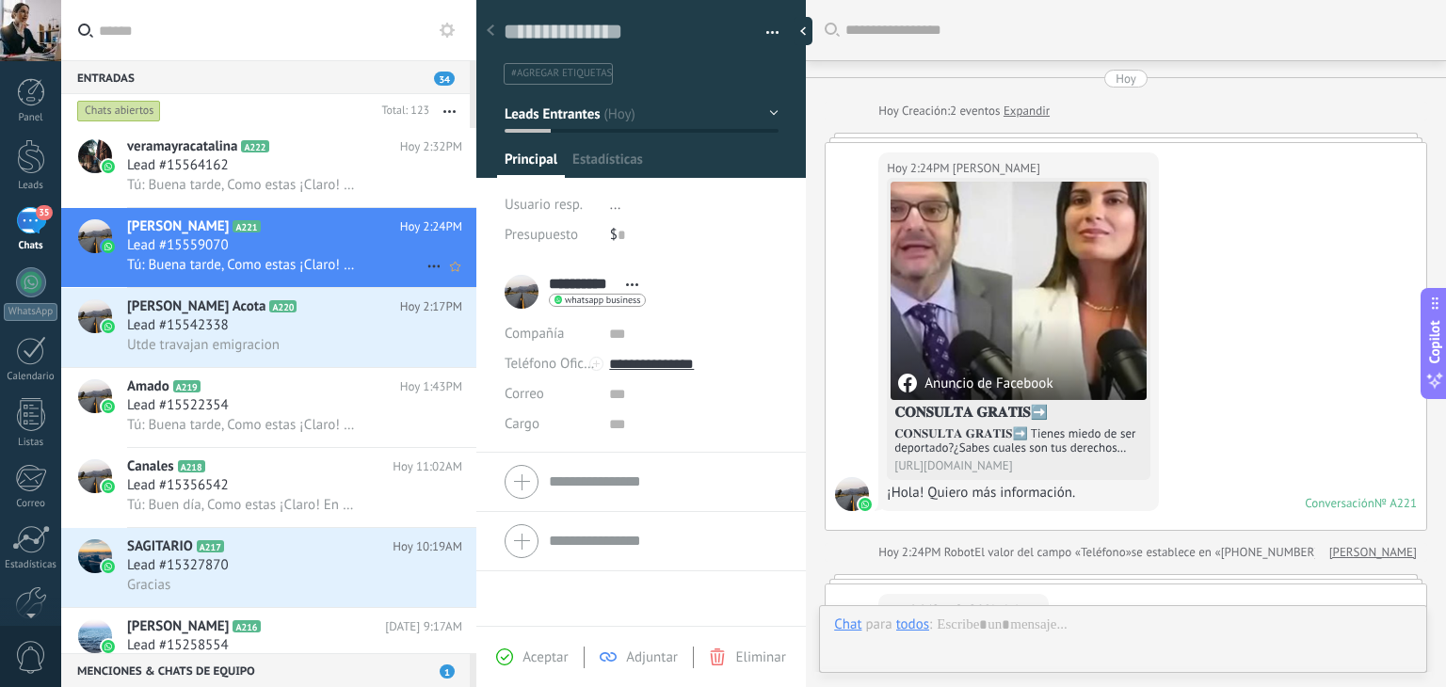
scroll to position [450, 0]
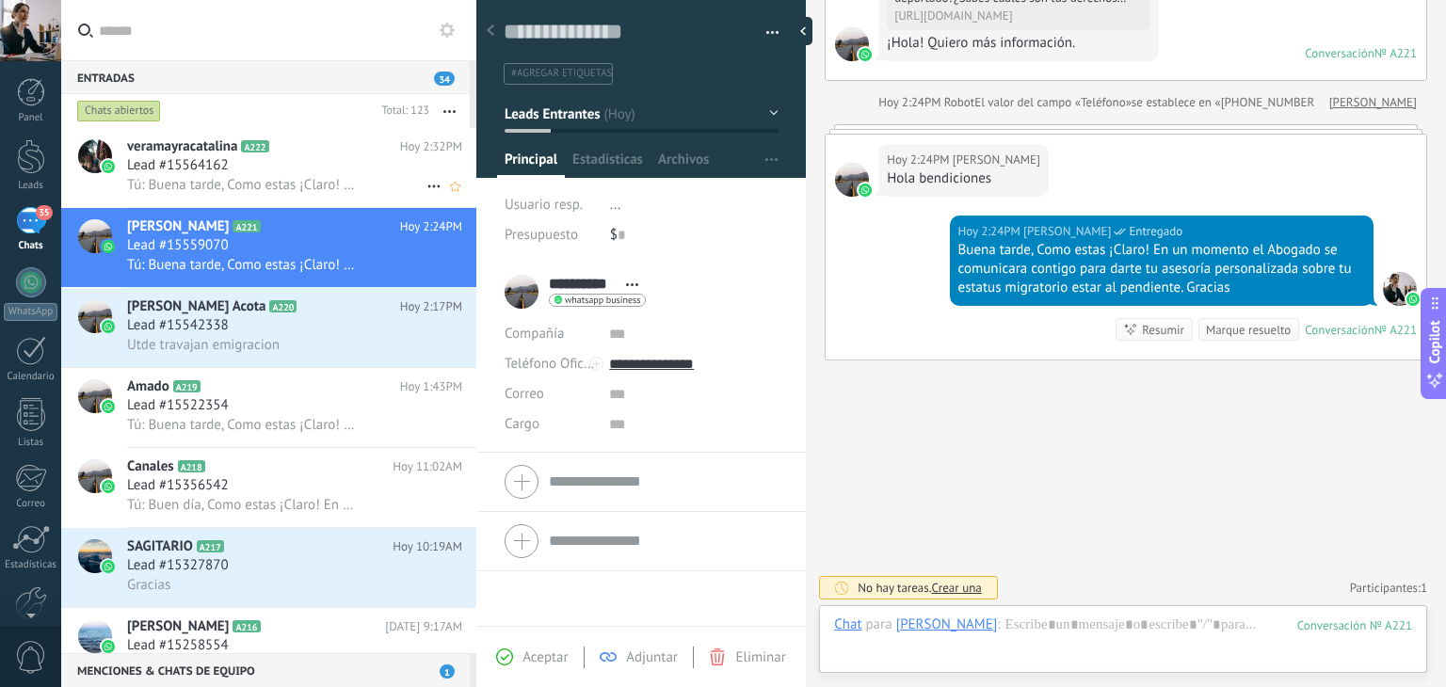
click at [238, 184] on span "Tú: Buena tarde, Como estas ¡Claro! En un momento el Abogado se comunicara cont…" at bounding box center [243, 185] width 232 height 18
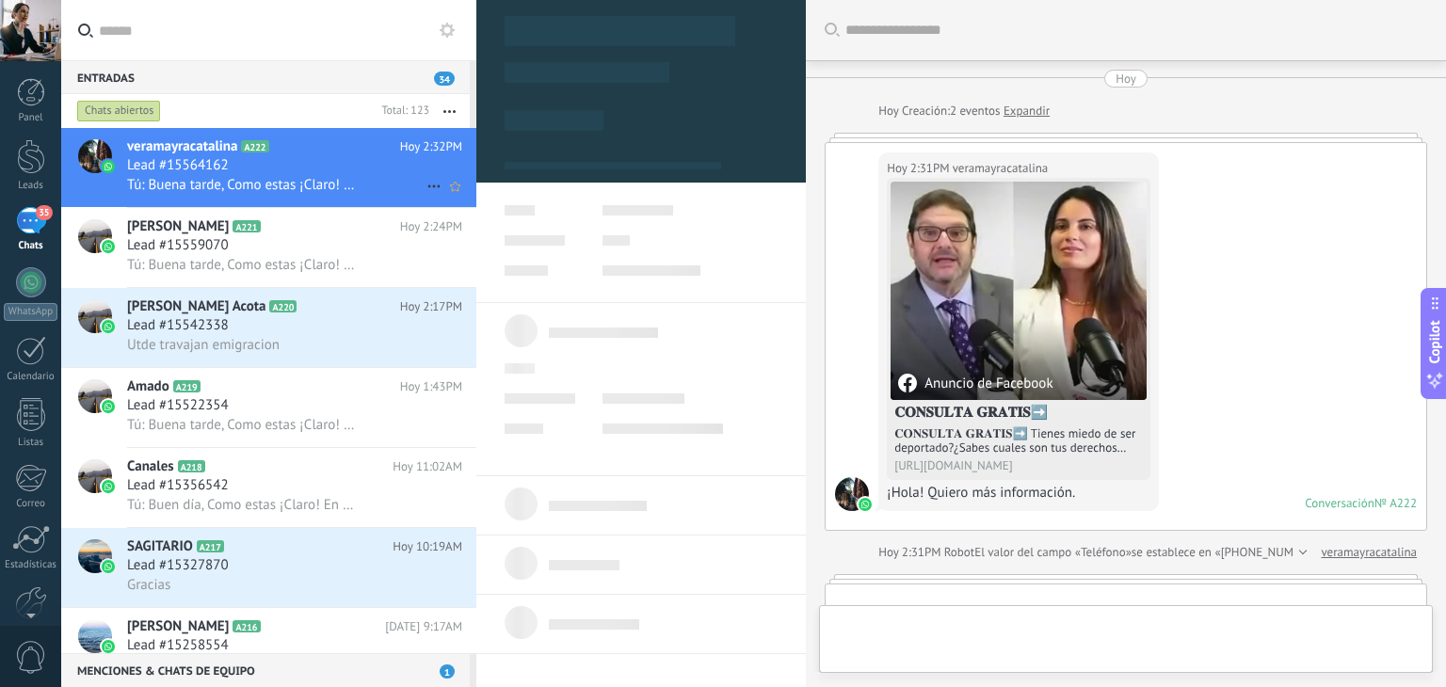
type textarea "**********"
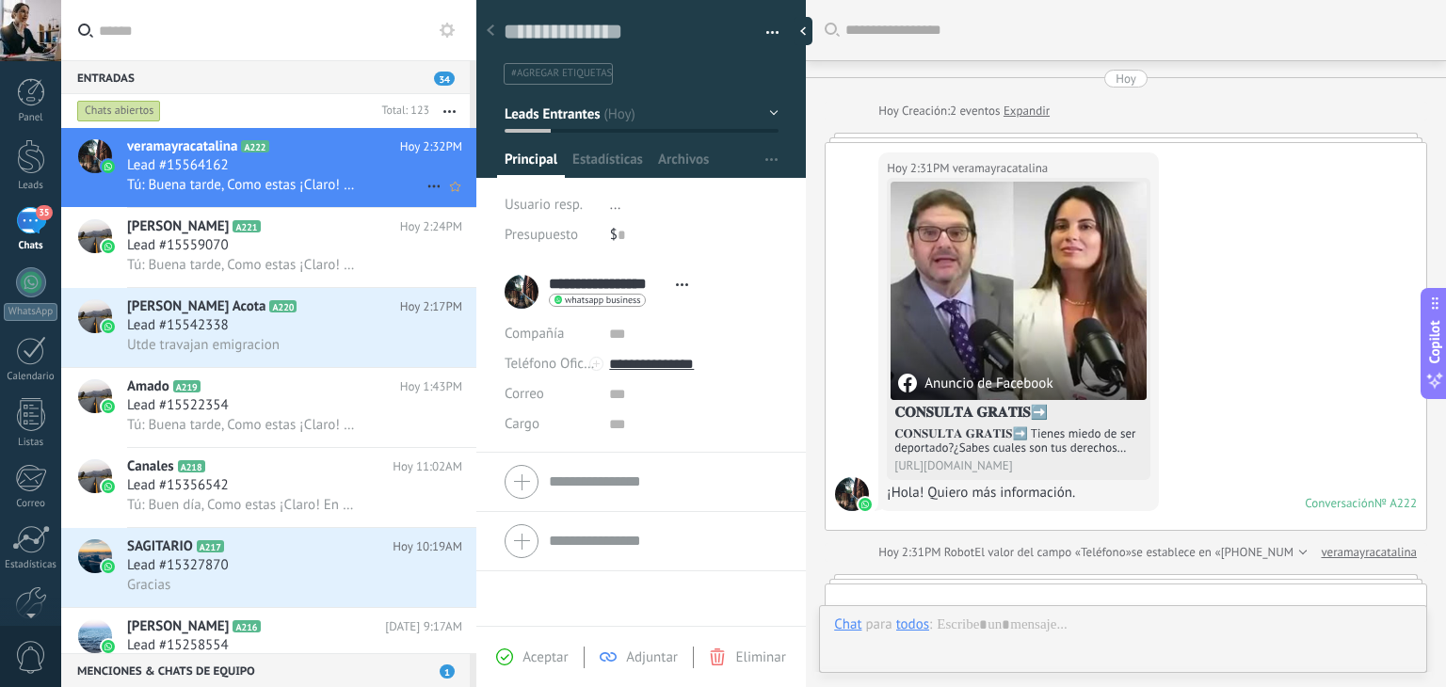
scroll to position [433, 0]
